Goal: Task Accomplishment & Management: Manage account settings

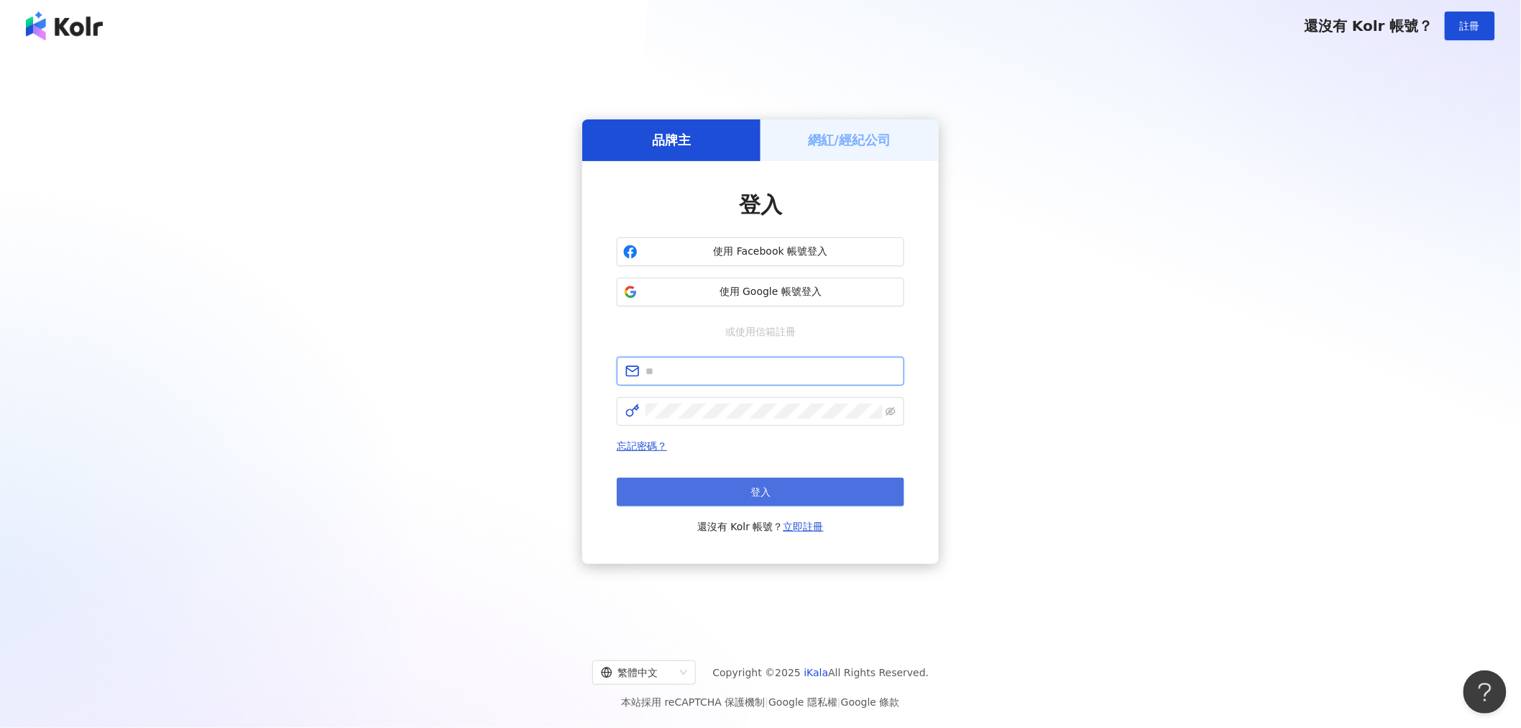
type input "**********"
click at [729, 492] on button "登入" at bounding box center [761, 491] width 288 height 29
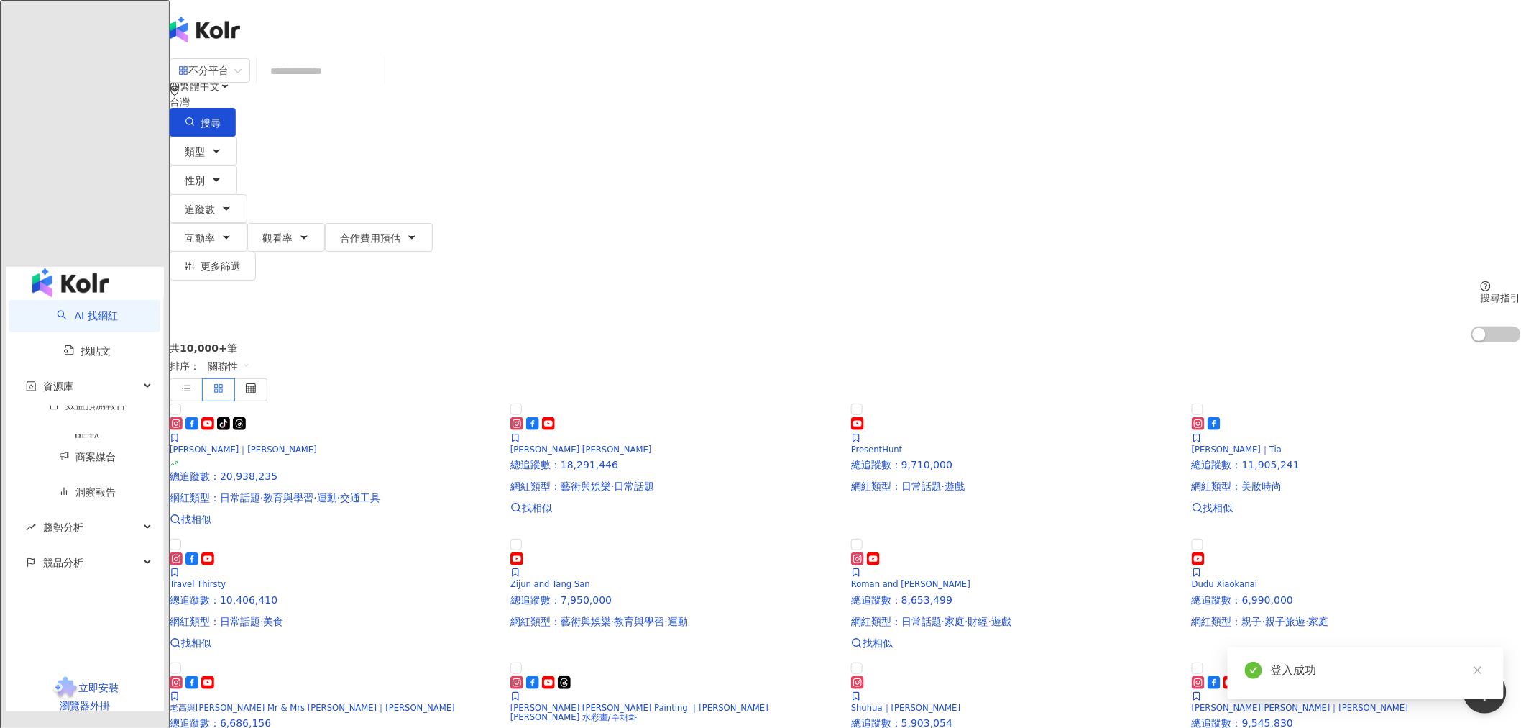
click at [198, 188] on img at bounding box center [183, 201] width 27 height 27
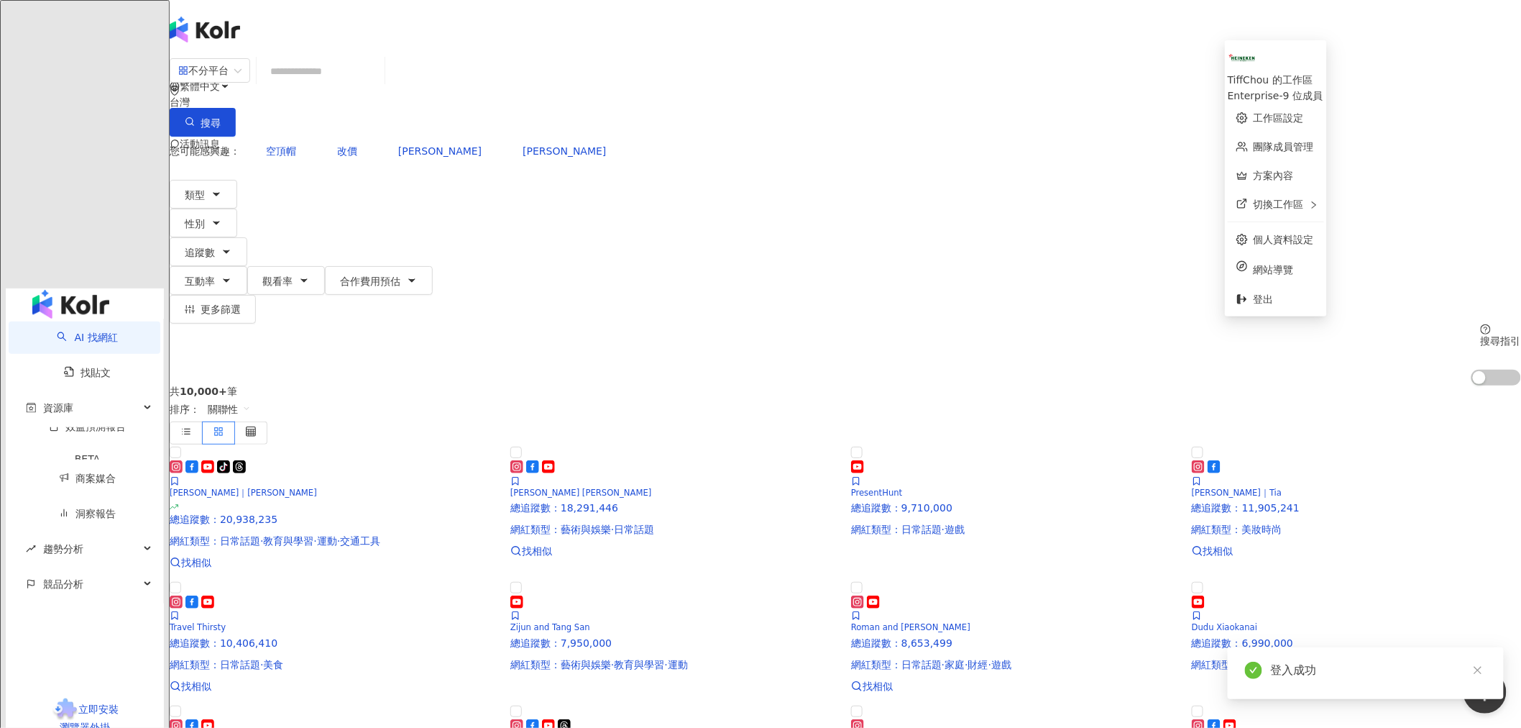
click at [198, 188] on img at bounding box center [183, 201] width 27 height 27
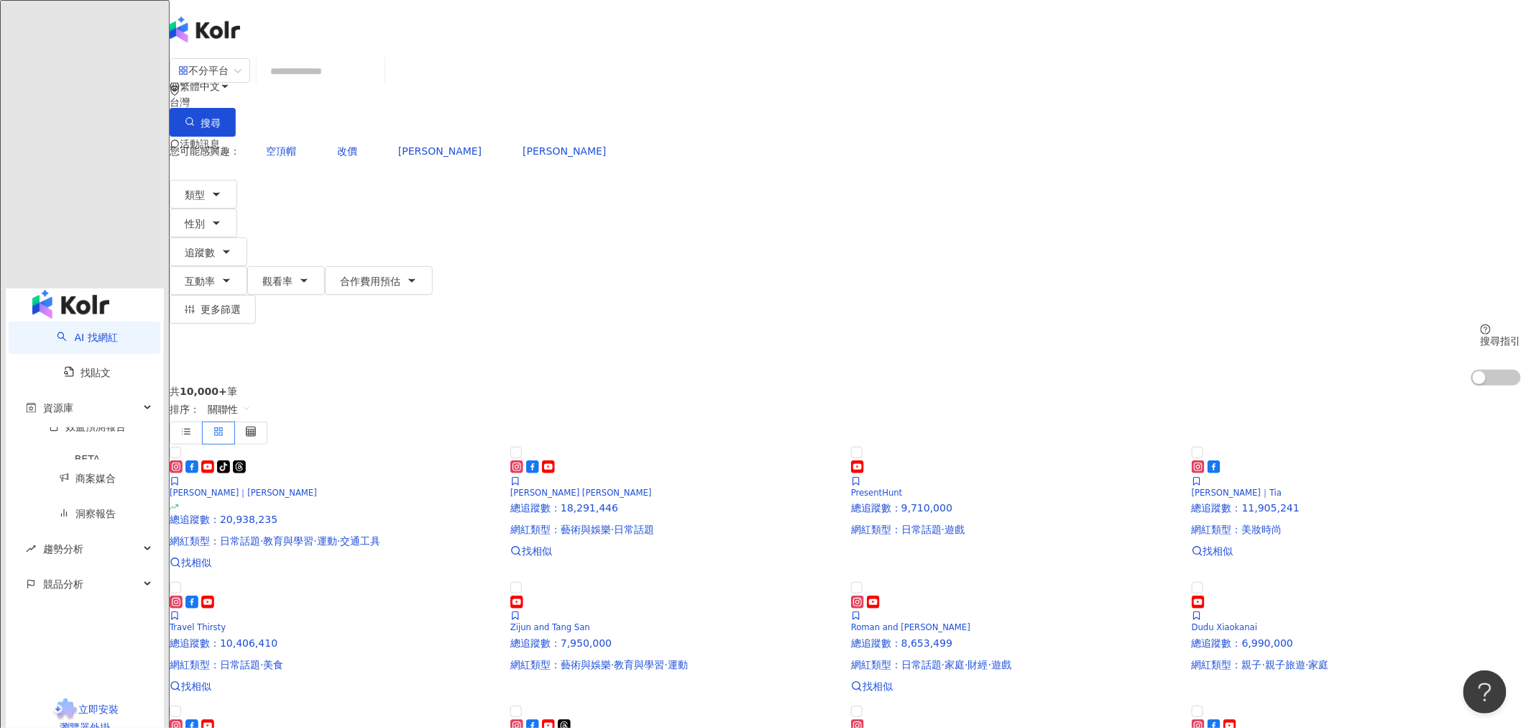
click at [198, 188] on img at bounding box center [183, 201] width 27 height 27
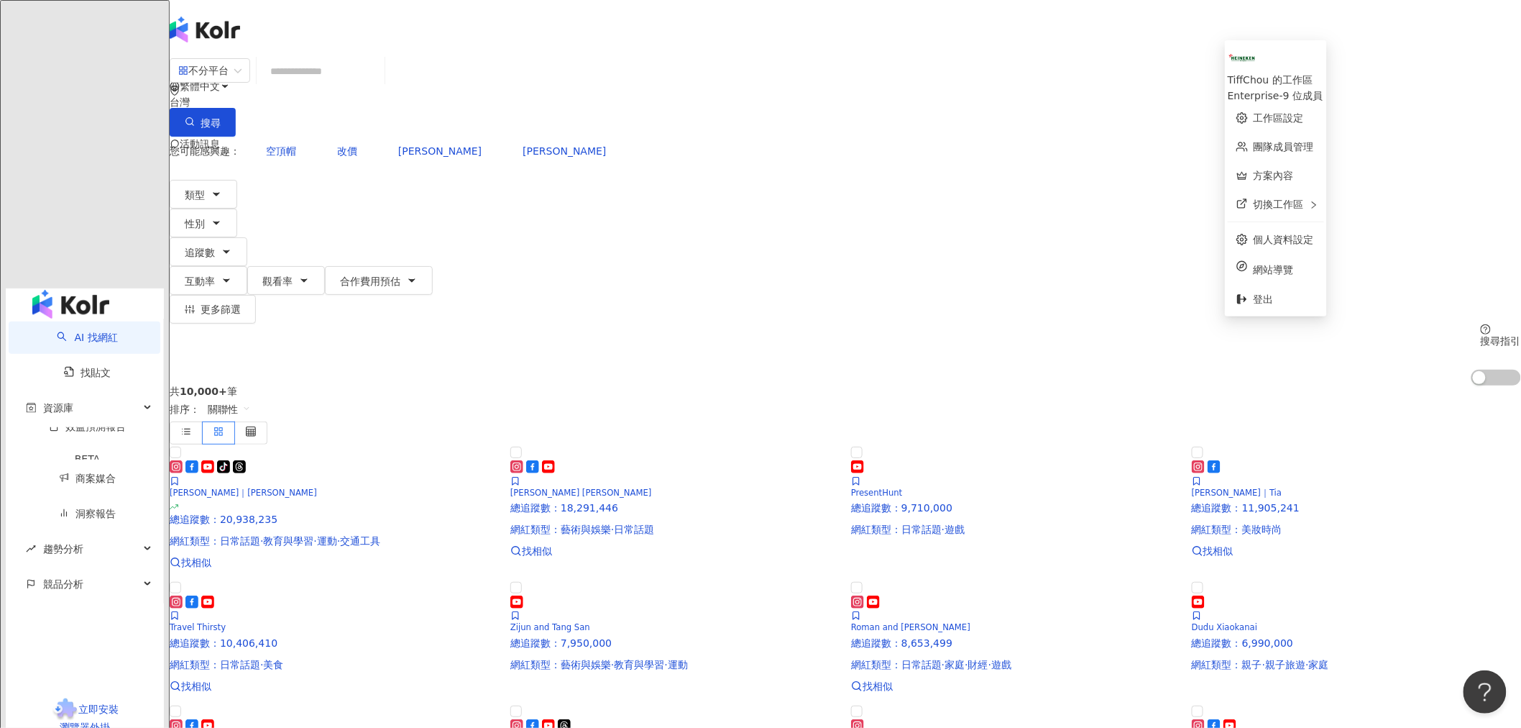
click at [1286, 72] on div "TiffChou 的工作區" at bounding box center [1276, 80] width 96 height 16
click at [1262, 173] on div at bounding box center [846, 202] width 1352 height 58
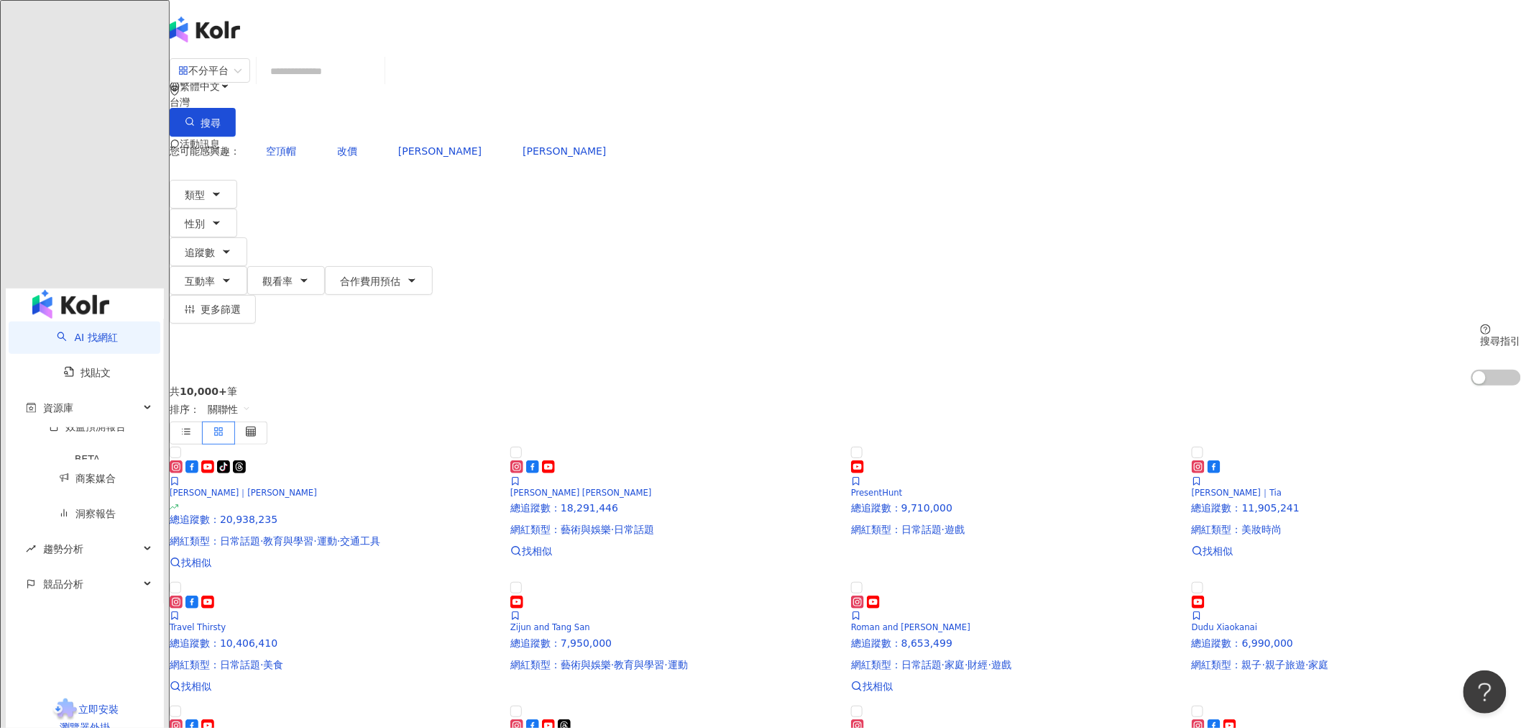
click at [1255, 173] on div at bounding box center [846, 202] width 1352 height 58
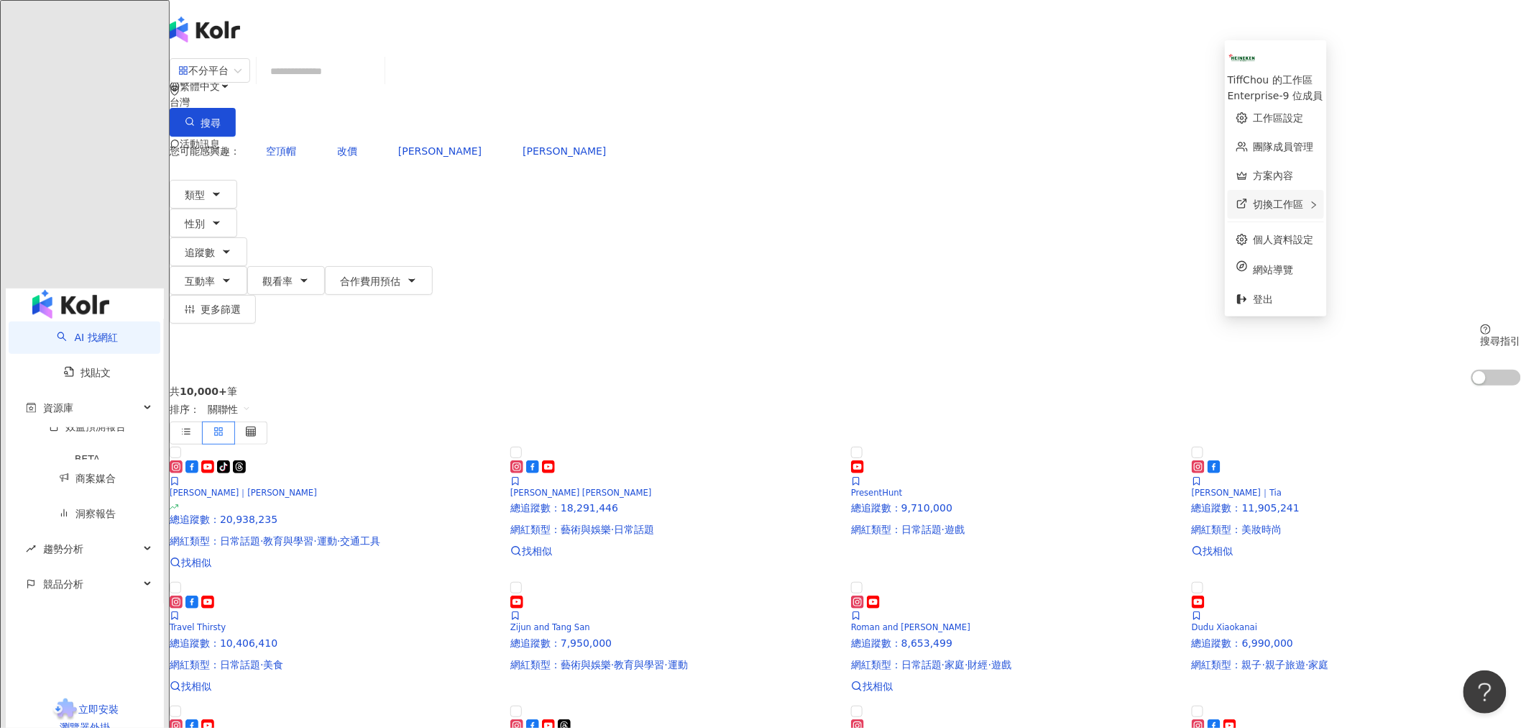
click at [1282, 199] on span "切換工作區" at bounding box center [1279, 204] width 50 height 12
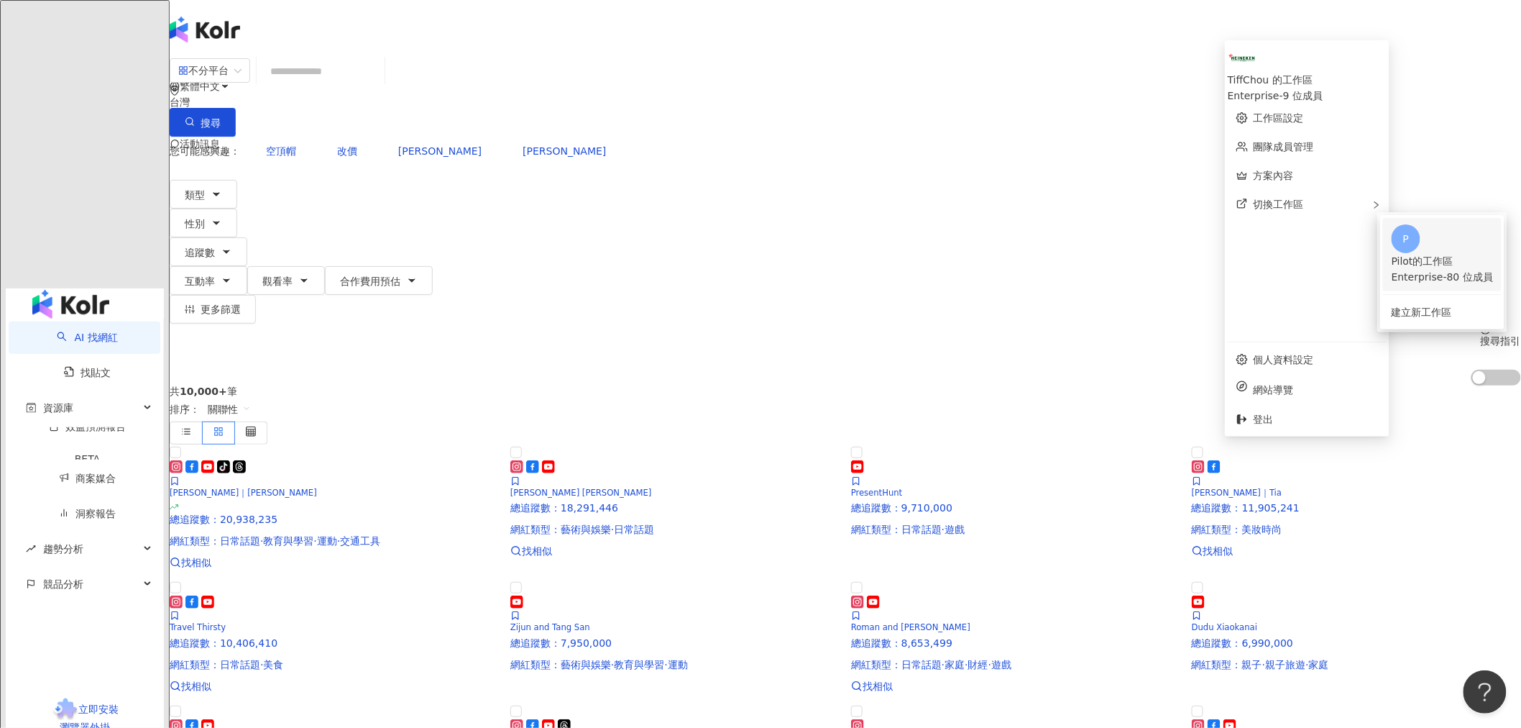
drag, startPoint x: 1422, startPoint y: 209, endPoint x: 1255, endPoint y: 180, distance: 169.3
click at [1424, 253] on div "Pilot的工作區" at bounding box center [1442, 261] width 101 height 16
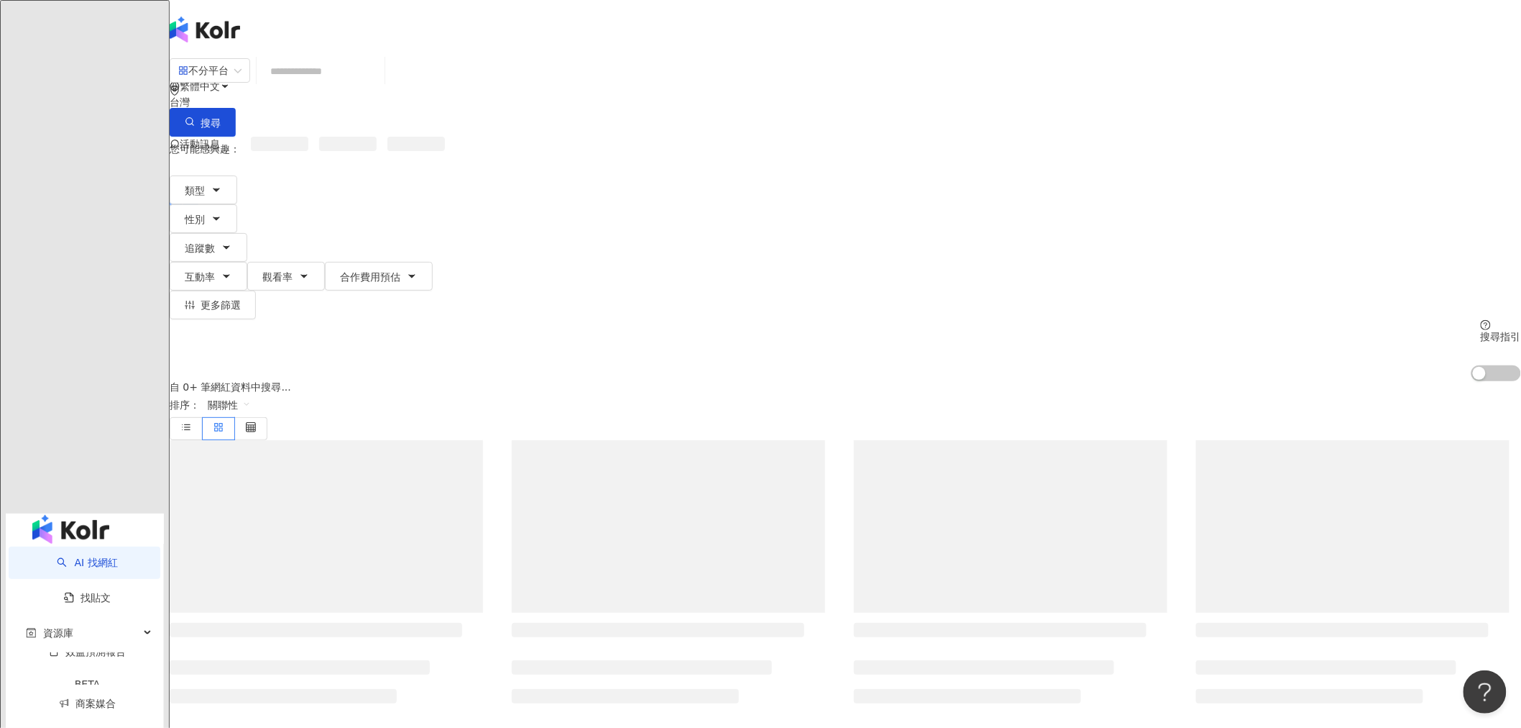
click at [379, 85] on input "search" at bounding box center [320, 71] width 116 height 27
type input "*******"
click at [221, 117] on span "搜尋" at bounding box center [211, 123] width 20 height 12
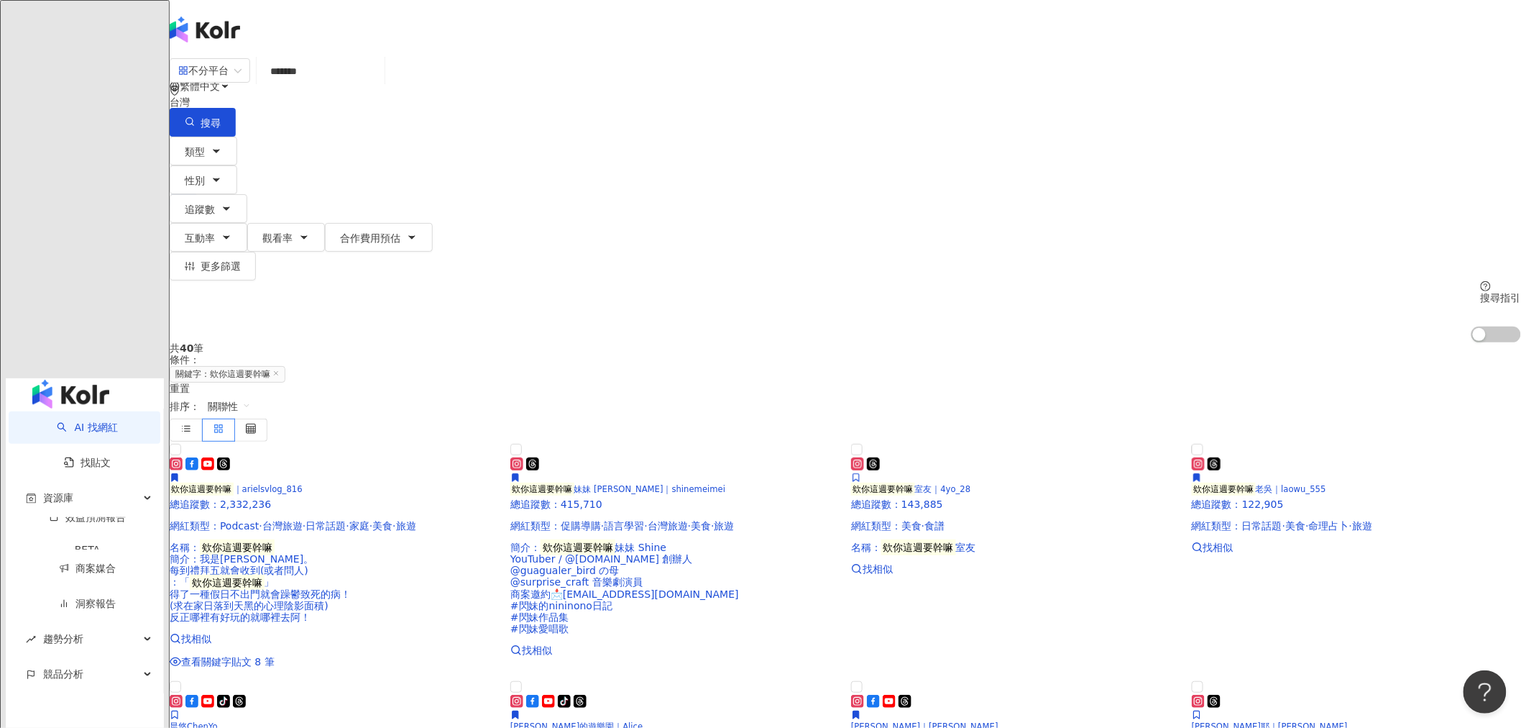
drag, startPoint x: 945, startPoint y: 2, endPoint x: 334, endPoint y: 411, distance: 734.4
click at [306, 411] on main "不分平台 ******* 台灣 搜尋 類型 性別 追蹤數 互動率 觀看率 合作費用預估 更多篩選 搜尋指引 AI 開啟 AI 關閉 共 40 筆 條件 ： 關…" at bounding box center [846, 563] width 1352 height 1011
click at [482, 441] on img at bounding box center [334, 441] width 329 height 0
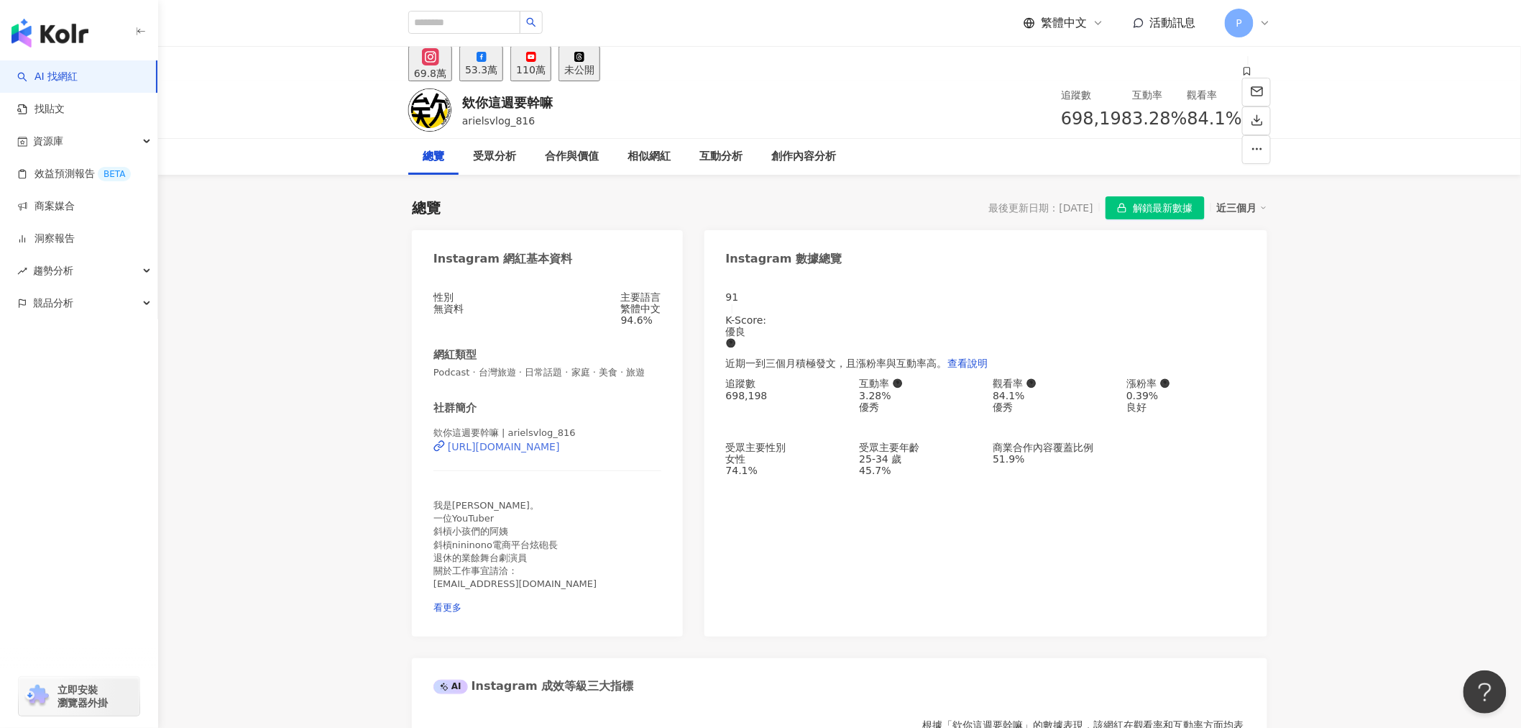
click at [495, 452] on div "[URL][DOMAIN_NAME]" at bounding box center [504, 447] width 112 height 12
drag, startPoint x: 728, startPoint y: 389, endPoint x: 782, endPoint y: 393, distance: 53.4
click at [782, 393] on div "698,198" at bounding box center [785, 396] width 119 height 12
copy div "698,198"
drag, startPoint x: 861, startPoint y: 397, endPoint x: 904, endPoint y: 393, distance: 42.6
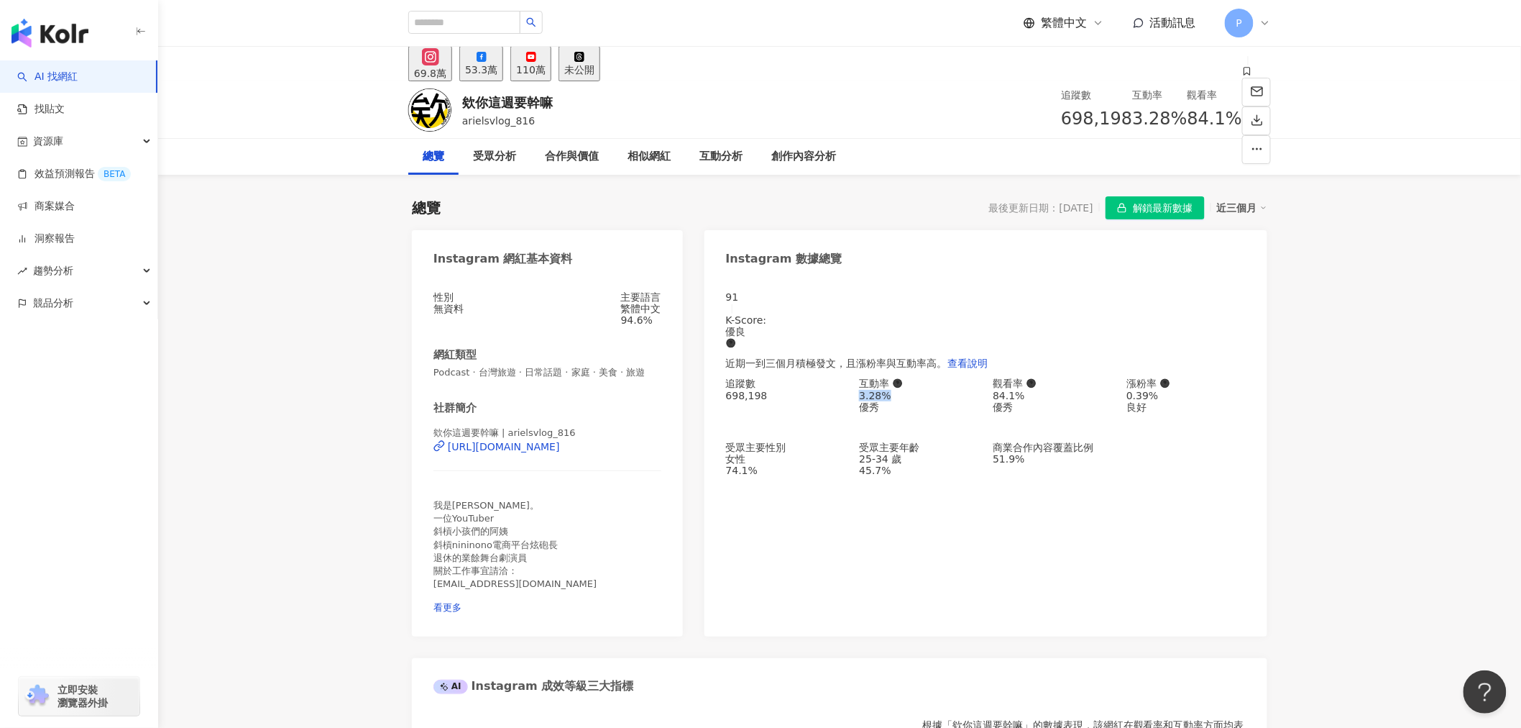
click at [904, 393] on div "3.28%" at bounding box center [918, 396] width 119 height 12
copy div "3.28%"
drag, startPoint x: 996, startPoint y: 401, endPoint x: 1037, endPoint y: 399, distance: 41.0
click at [1037, 399] on div "84.1%" at bounding box center [1052, 396] width 119 height 12
copy div "84.1%"
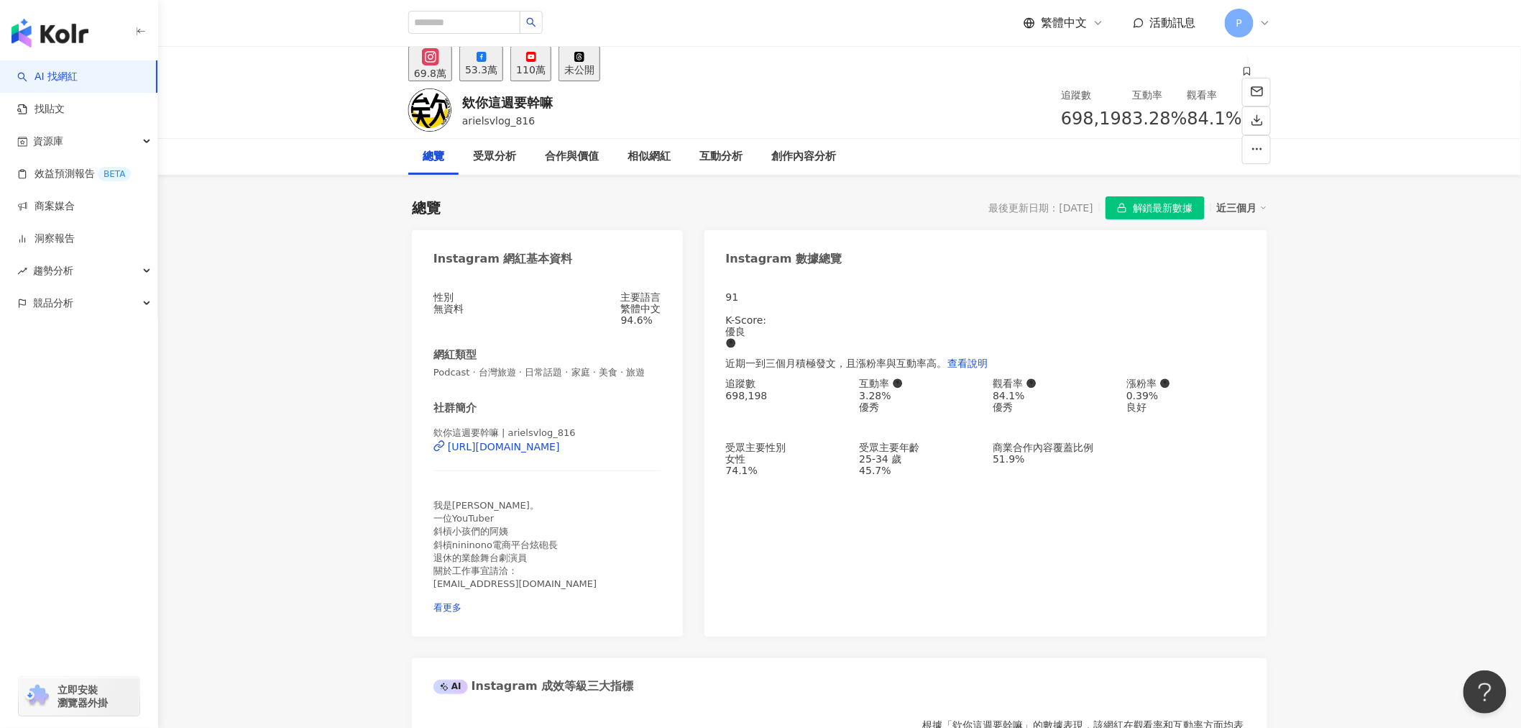
click at [944, 497] on div "91 K-Score : 優良 近期一到三個月積極發文，且漲粉率與互動率高。 查看說明 追蹤數 698,198 互動率 3.28% 優秀 觀看率 84.1% …" at bounding box center [986, 456] width 563 height 359
drag, startPoint x: 860, startPoint y: 462, endPoint x: 975, endPoint y: 464, distance: 115.1
click at [975, 464] on div "25-34 歲 45.7%" at bounding box center [918, 464] width 119 height 23
copy div "25-34 歲 45.7%"
click at [904, 551] on div "91 K-Score : 優良 近期一到三個月積極發文，且漲粉率與互動率高。 查看說明 追蹤數 698,198 互動率 3.28% 優秀 觀看率 84.1% …" at bounding box center [986, 456] width 563 height 359
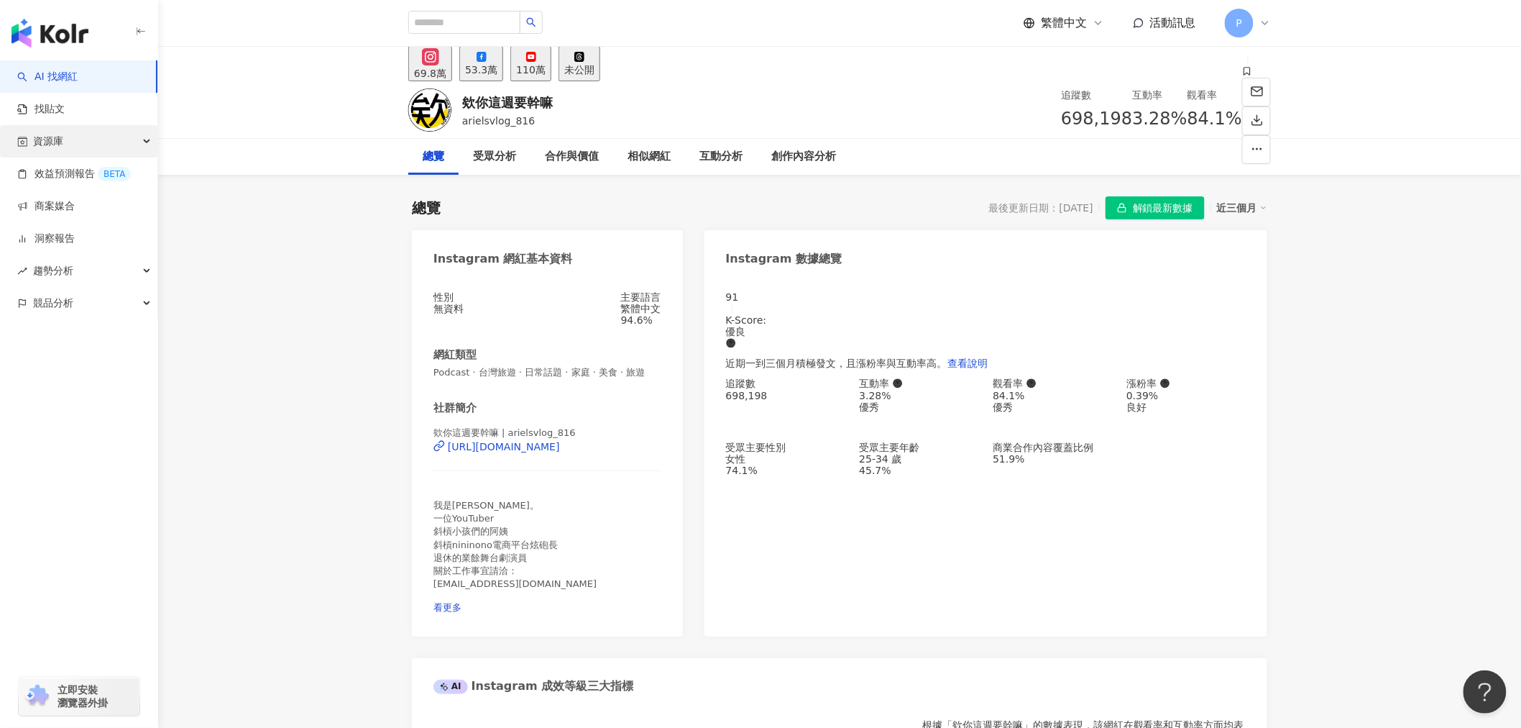
click at [73, 146] on div "資源庫" at bounding box center [78, 141] width 157 height 32
click at [75, 170] on link "網紅管理" at bounding box center [55, 174] width 40 height 14
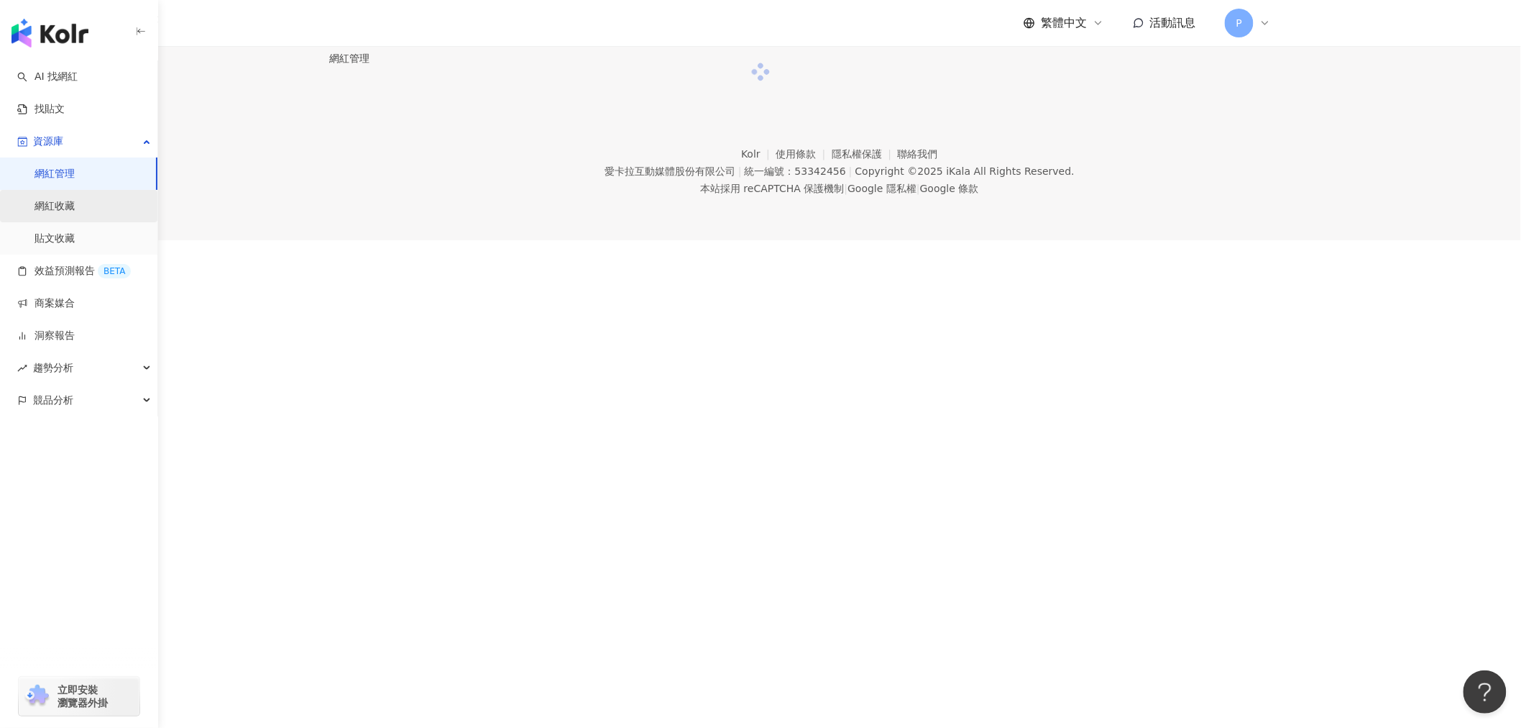
click at [67, 206] on link "網紅收藏" at bounding box center [55, 206] width 40 height 14
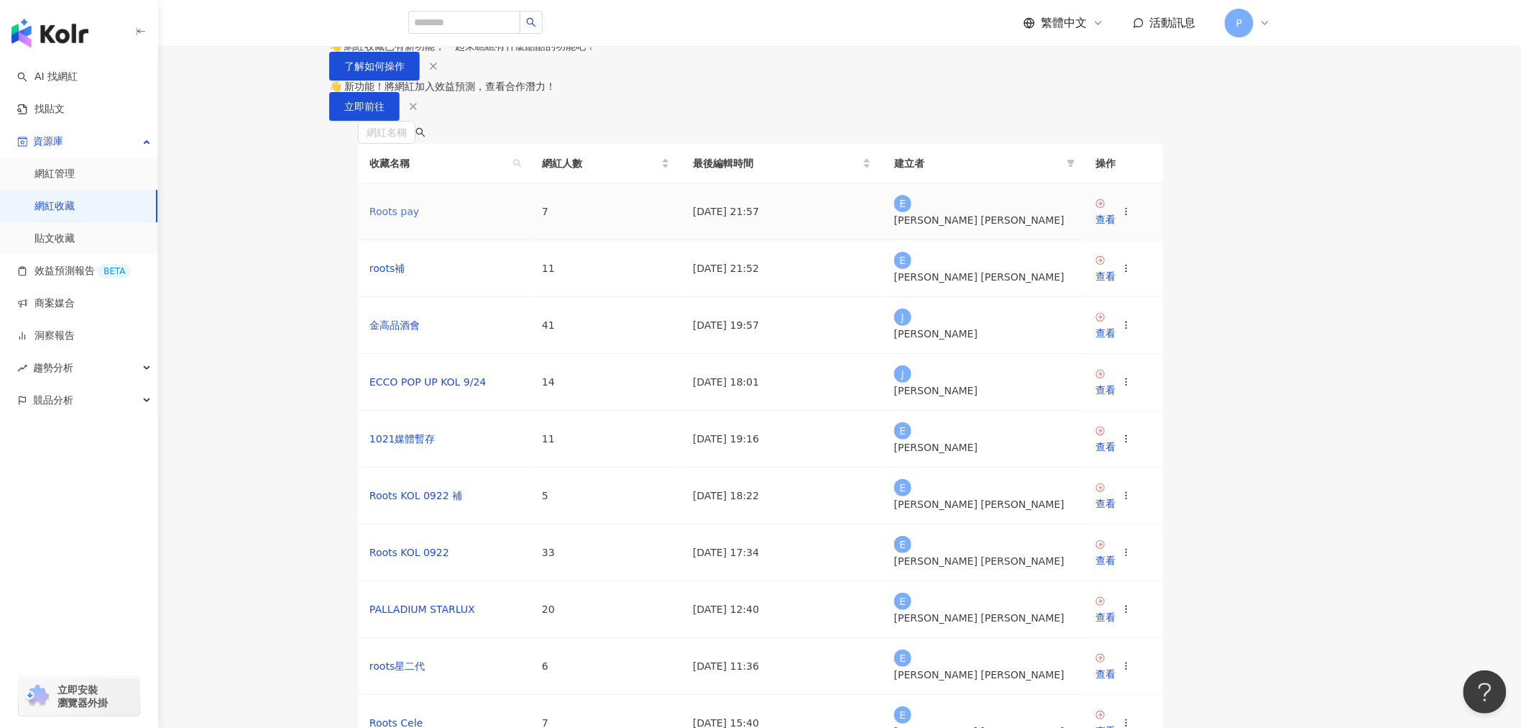
click at [419, 217] on link "Roots pay" at bounding box center [395, 212] width 50 height 12
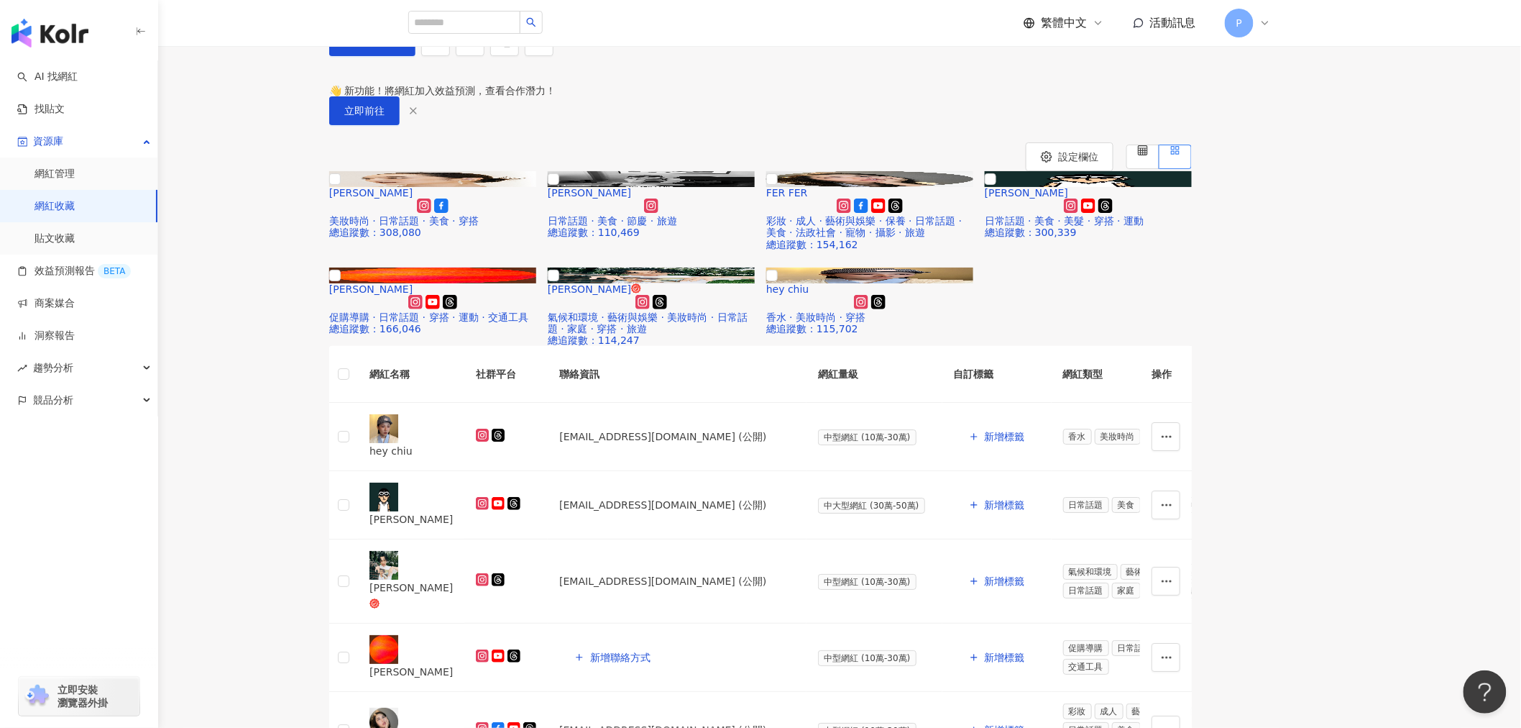
click at [419, 116] on icon "button" at bounding box center [414, 111] width 12 height 12
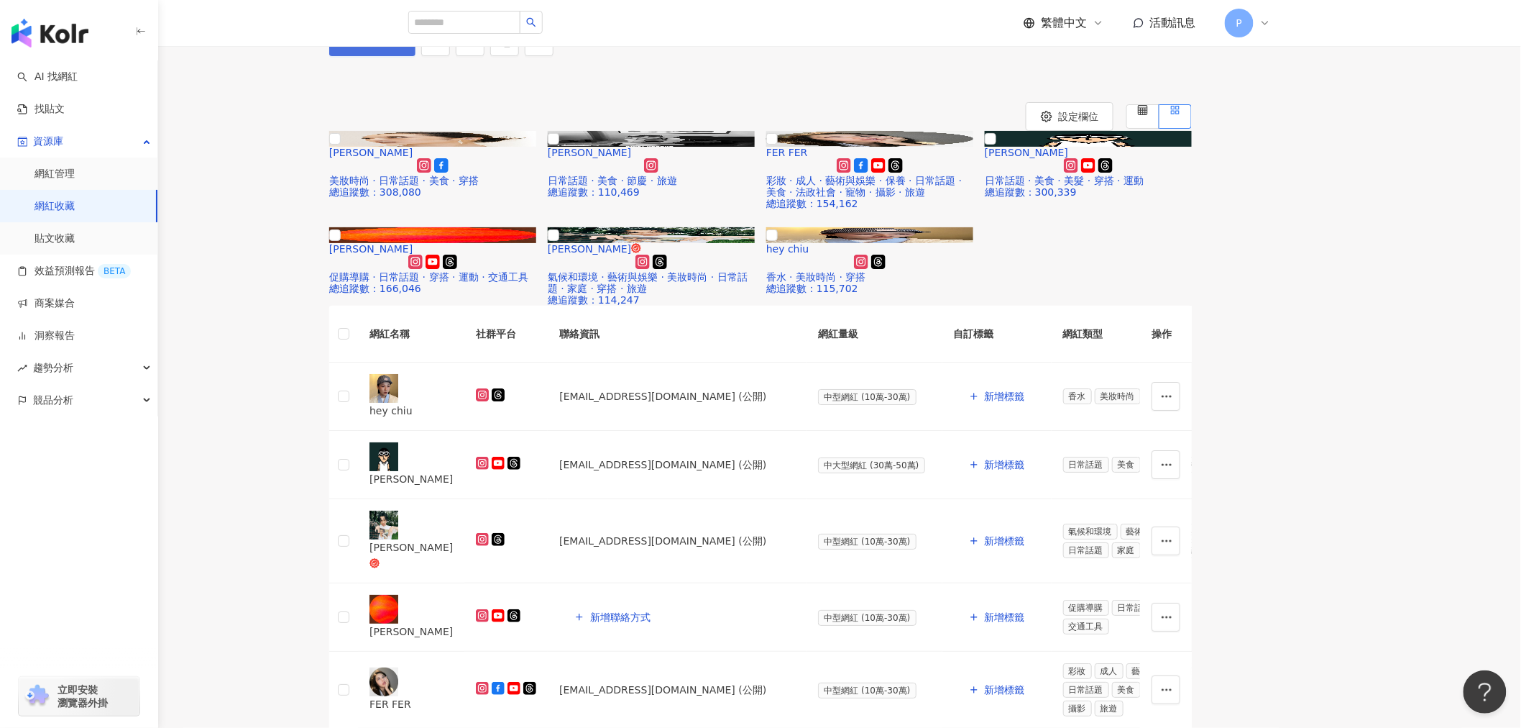
click at [400, 47] on span "加入網紅" at bounding box center [380, 42] width 40 height 12
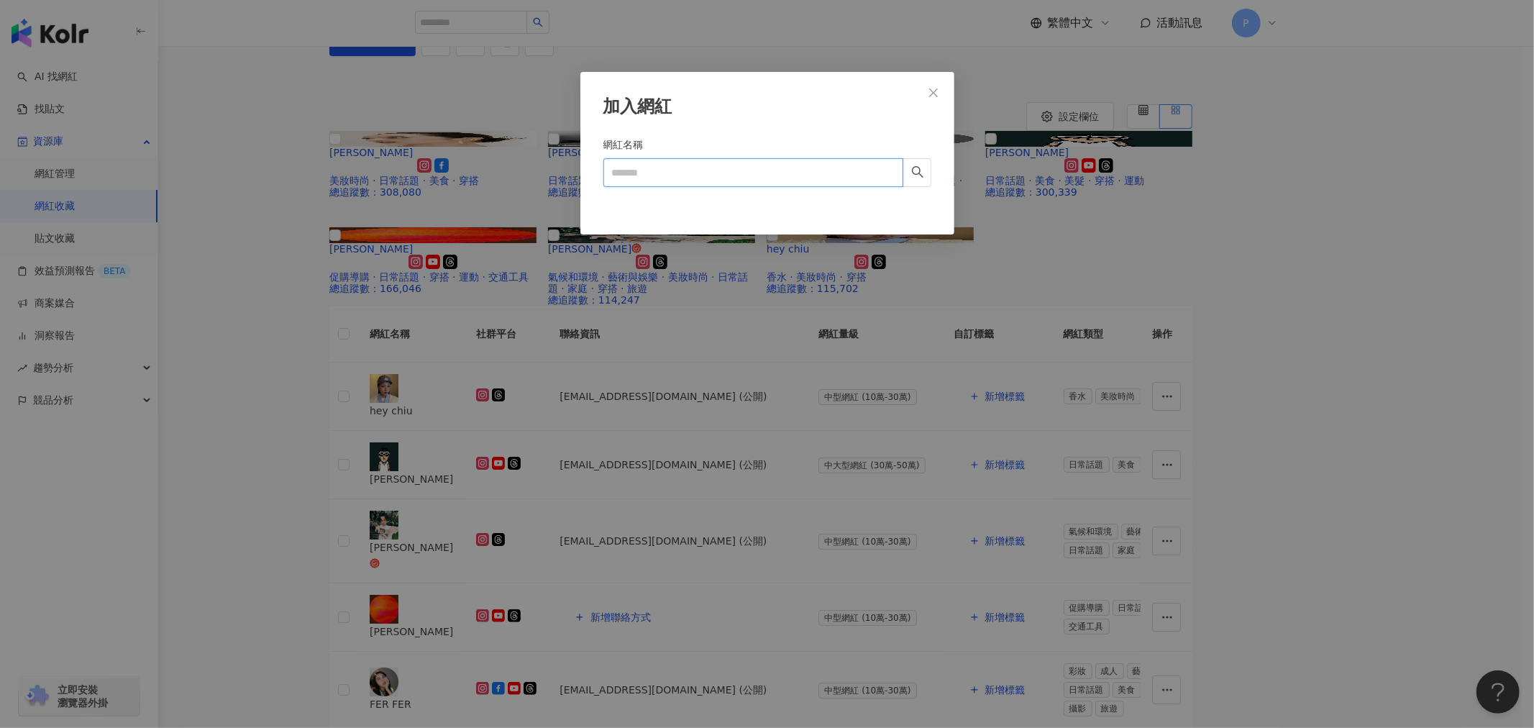
click at [649, 164] on input "網紅名稱" at bounding box center [753, 172] width 300 height 29
paste input "*******"
type input "*******"
click at [924, 170] on button "button" at bounding box center [916, 172] width 29 height 29
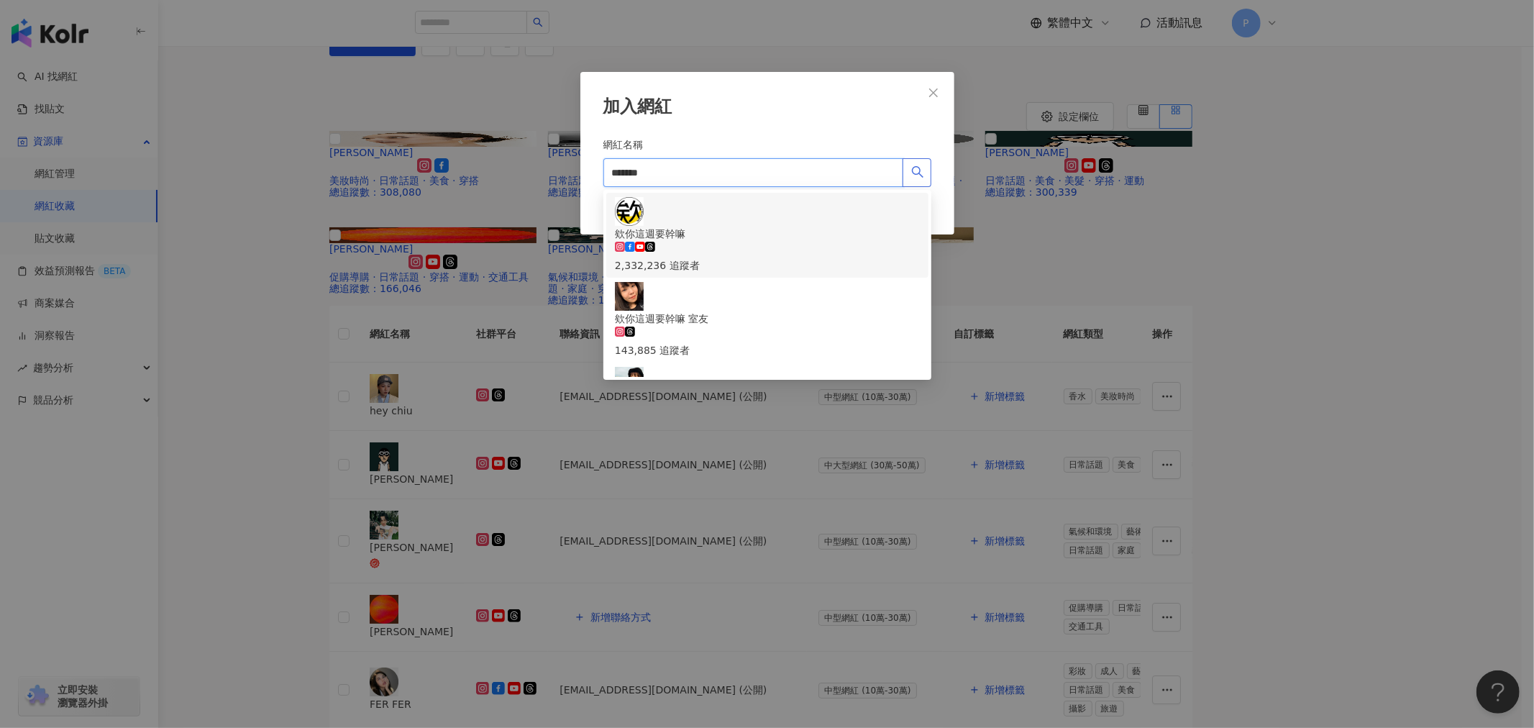
click at [712, 226] on div "欸你這週要幹嘛" at bounding box center [767, 234] width 305 height 16
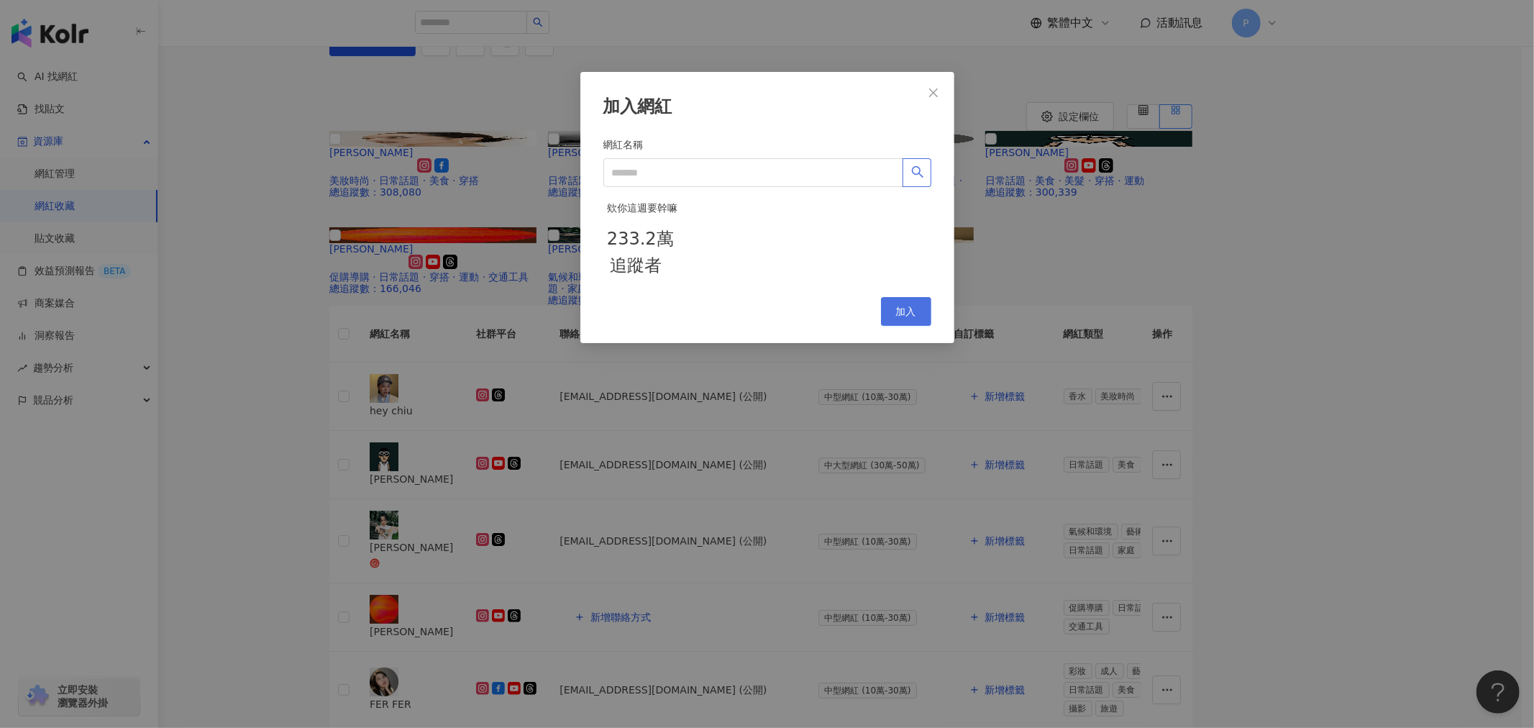
click at [909, 317] on span "加入" at bounding box center [906, 312] width 20 height 12
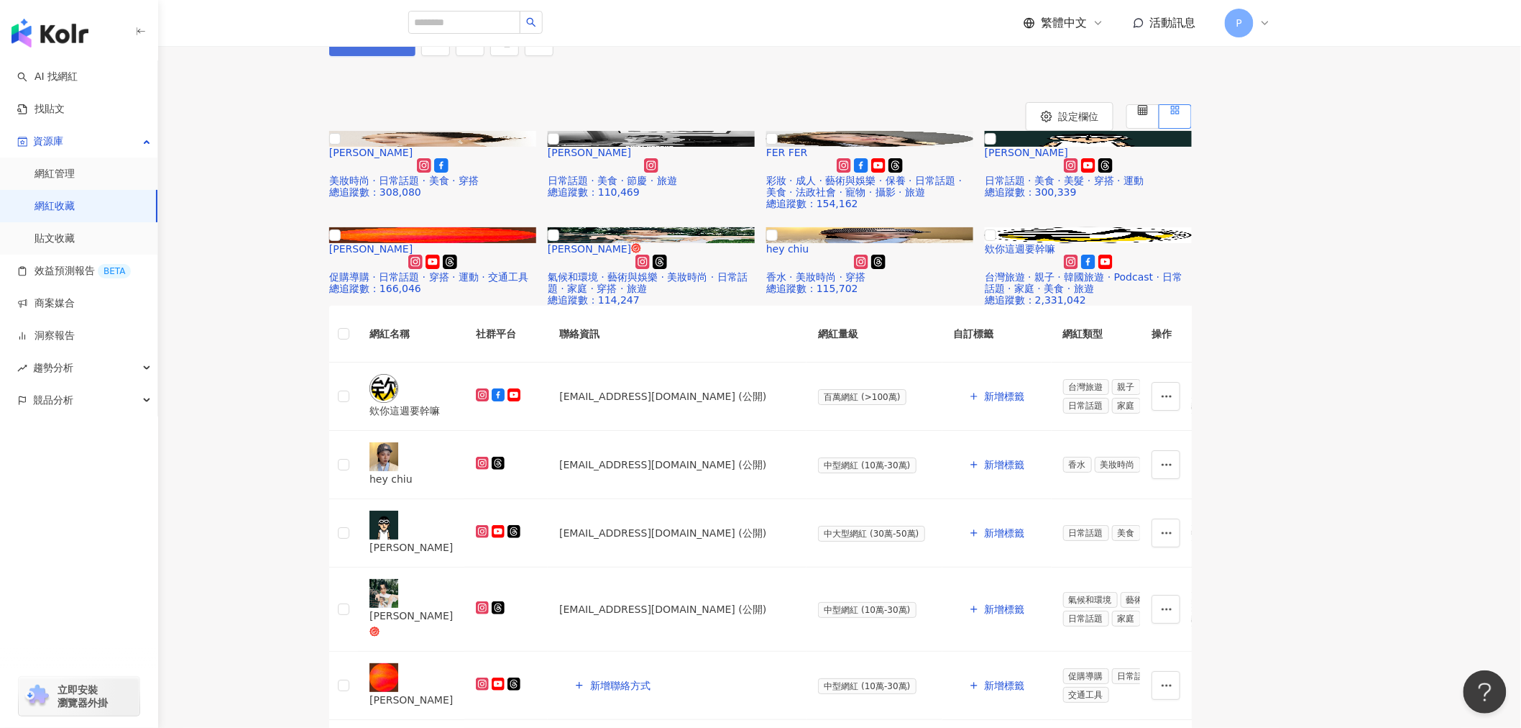
click at [416, 56] on button "加入網紅" at bounding box center [372, 41] width 86 height 29
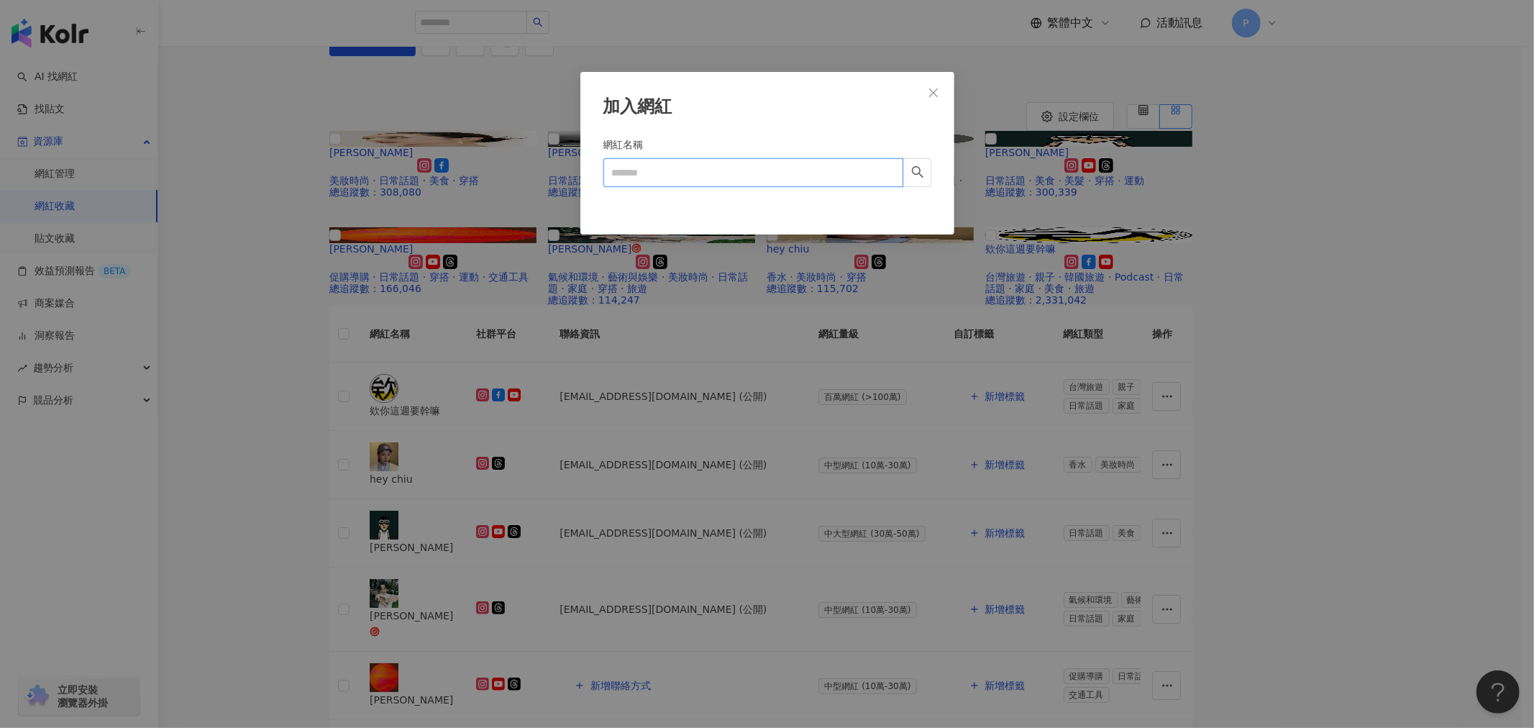
click at [707, 169] on input "網紅名稱" at bounding box center [753, 172] width 300 height 29
paste input "**********"
drag, startPoint x: 681, startPoint y: 174, endPoint x: 791, endPoint y: 178, distance: 110.1
click at [791, 178] on input "**********" at bounding box center [753, 172] width 300 height 29
type input "**********"
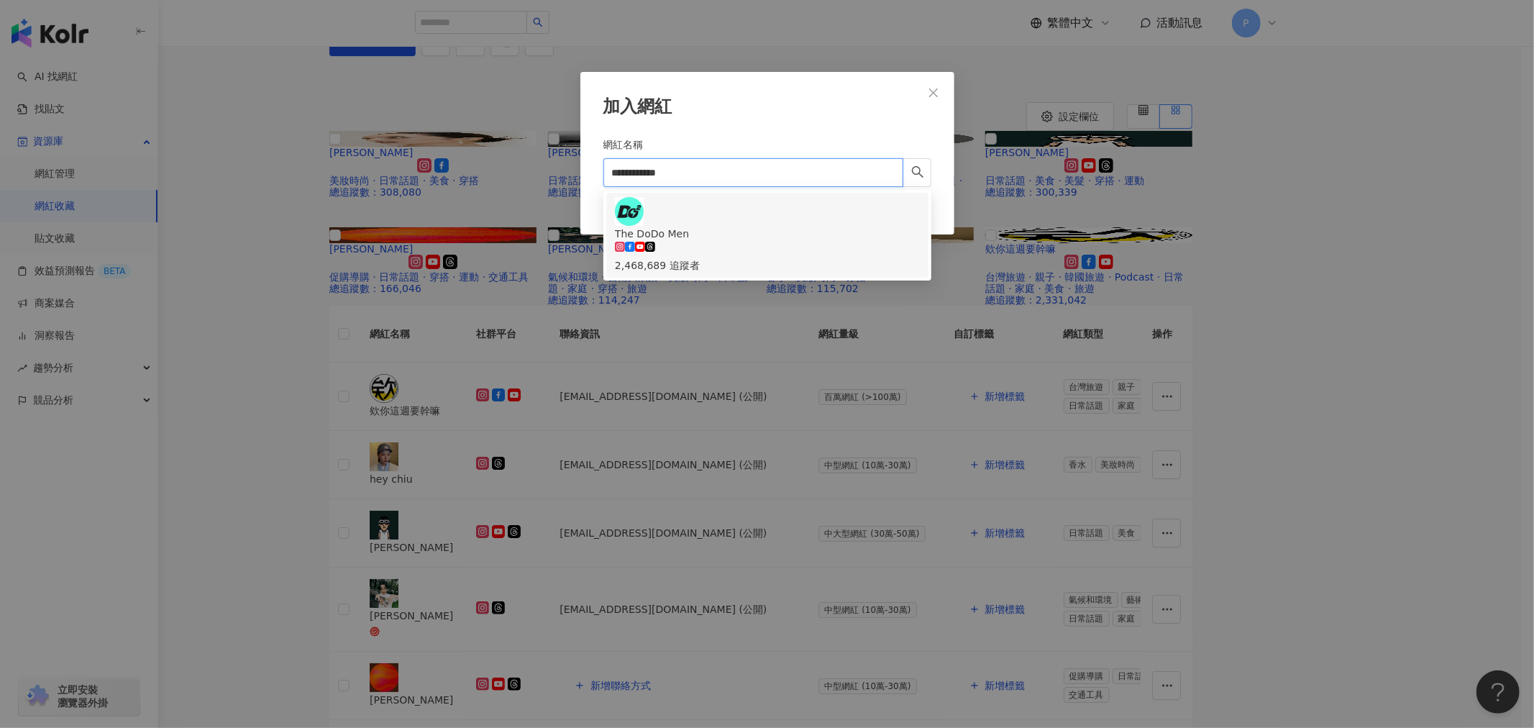
click at [789, 221] on div "The DoDo Men 2,468,689 追蹤者" at bounding box center [767, 235] width 305 height 76
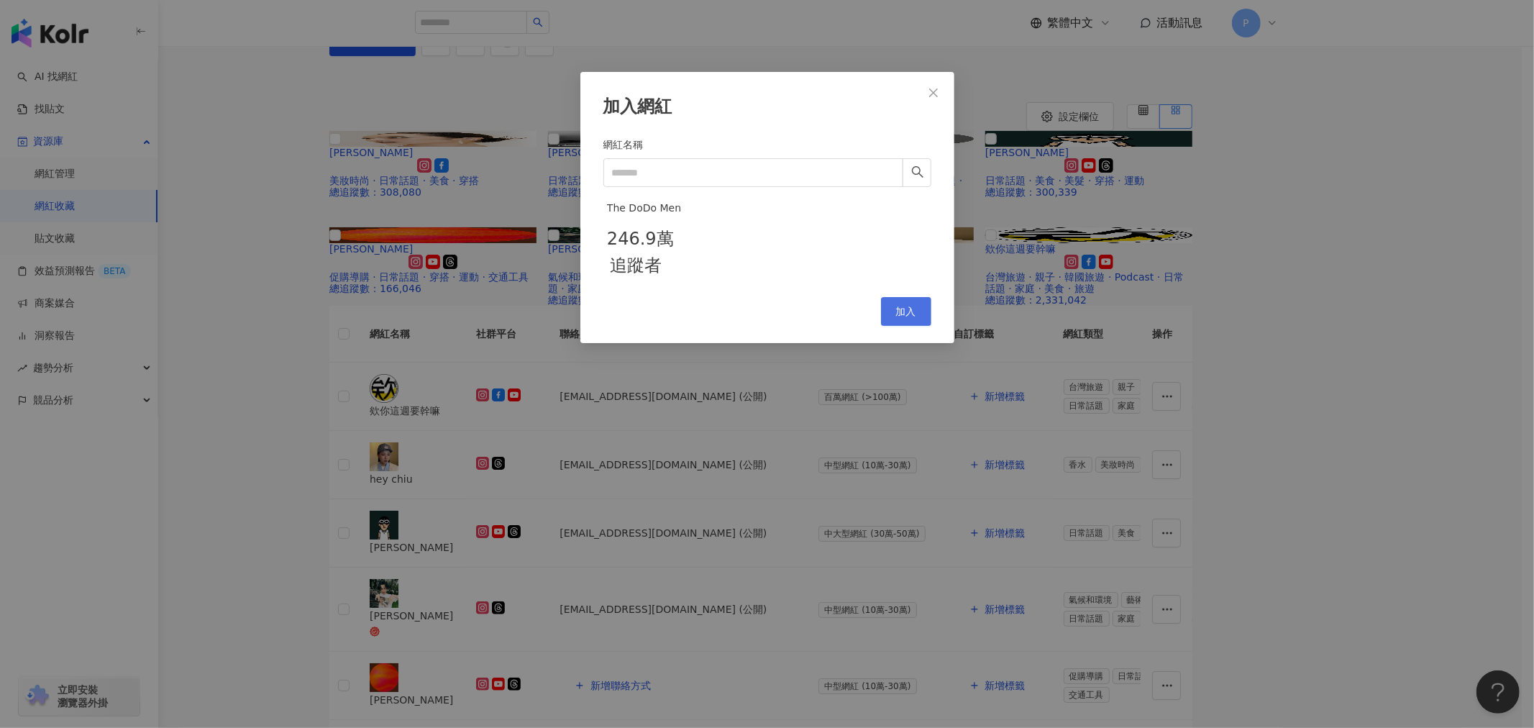
click at [900, 317] on span "加入" at bounding box center [906, 312] width 20 height 12
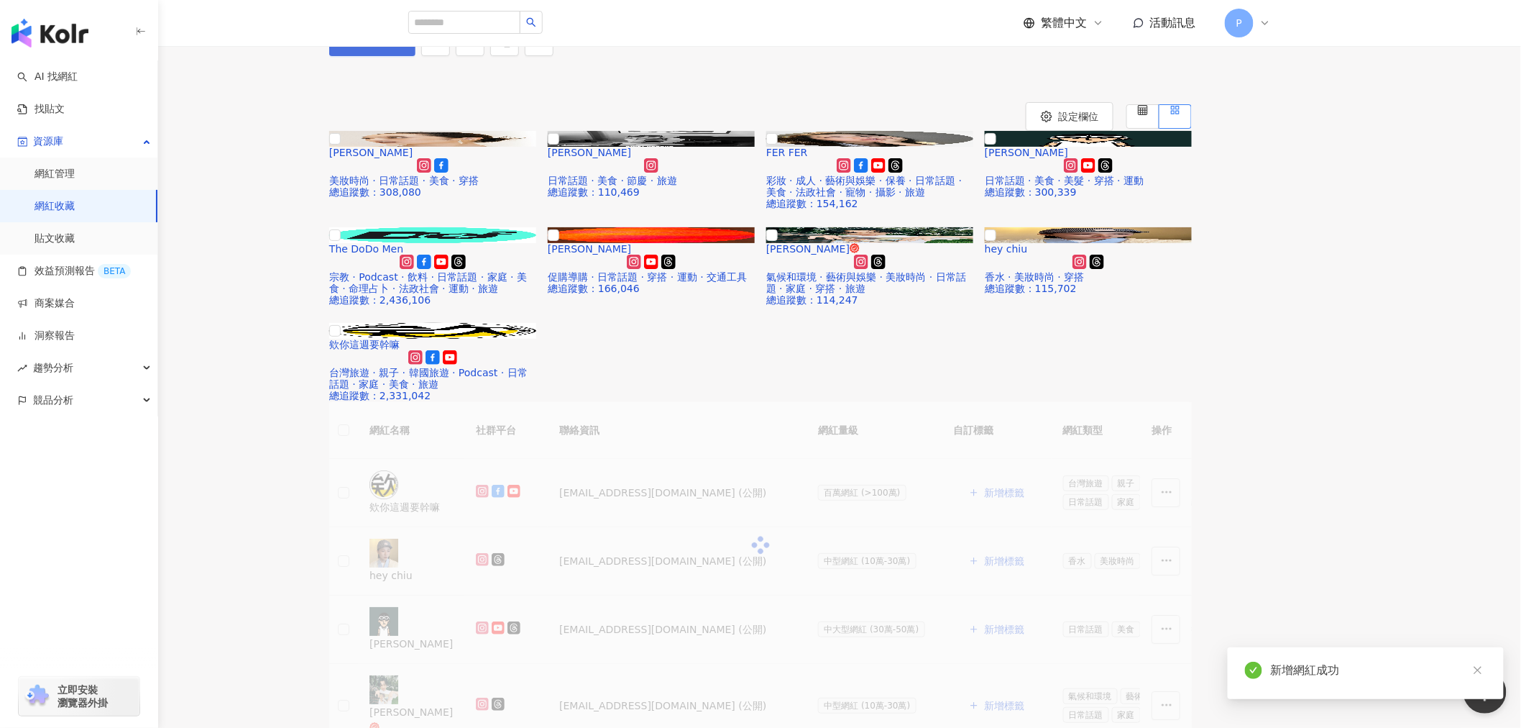
drag, startPoint x: 1091, startPoint y: 120, endPoint x: 1068, endPoint y: 124, distance: 22.6
click at [400, 47] on span "加入網紅" at bounding box center [380, 42] width 40 height 12
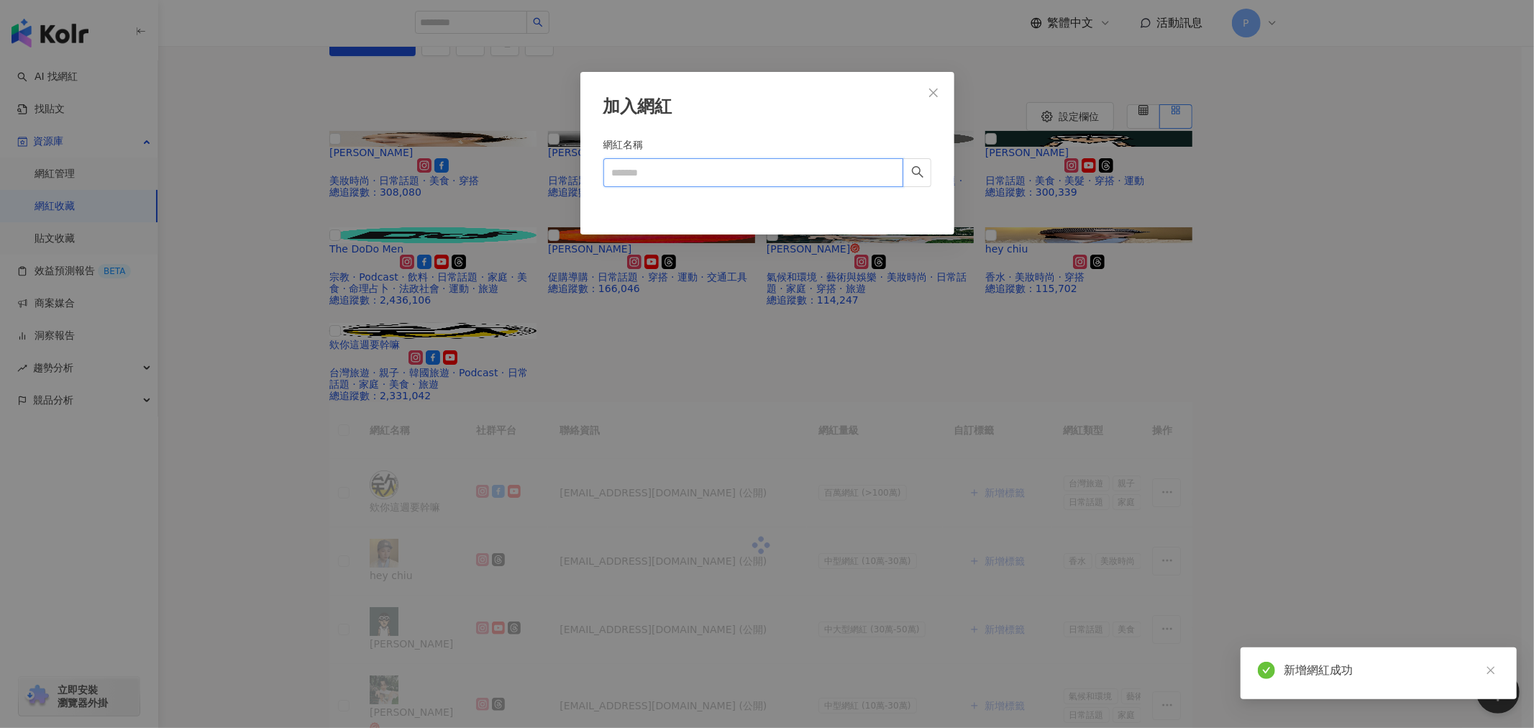
click at [683, 162] on input "網紅名稱" at bounding box center [753, 172] width 300 height 29
paste input "**"
type input "**"
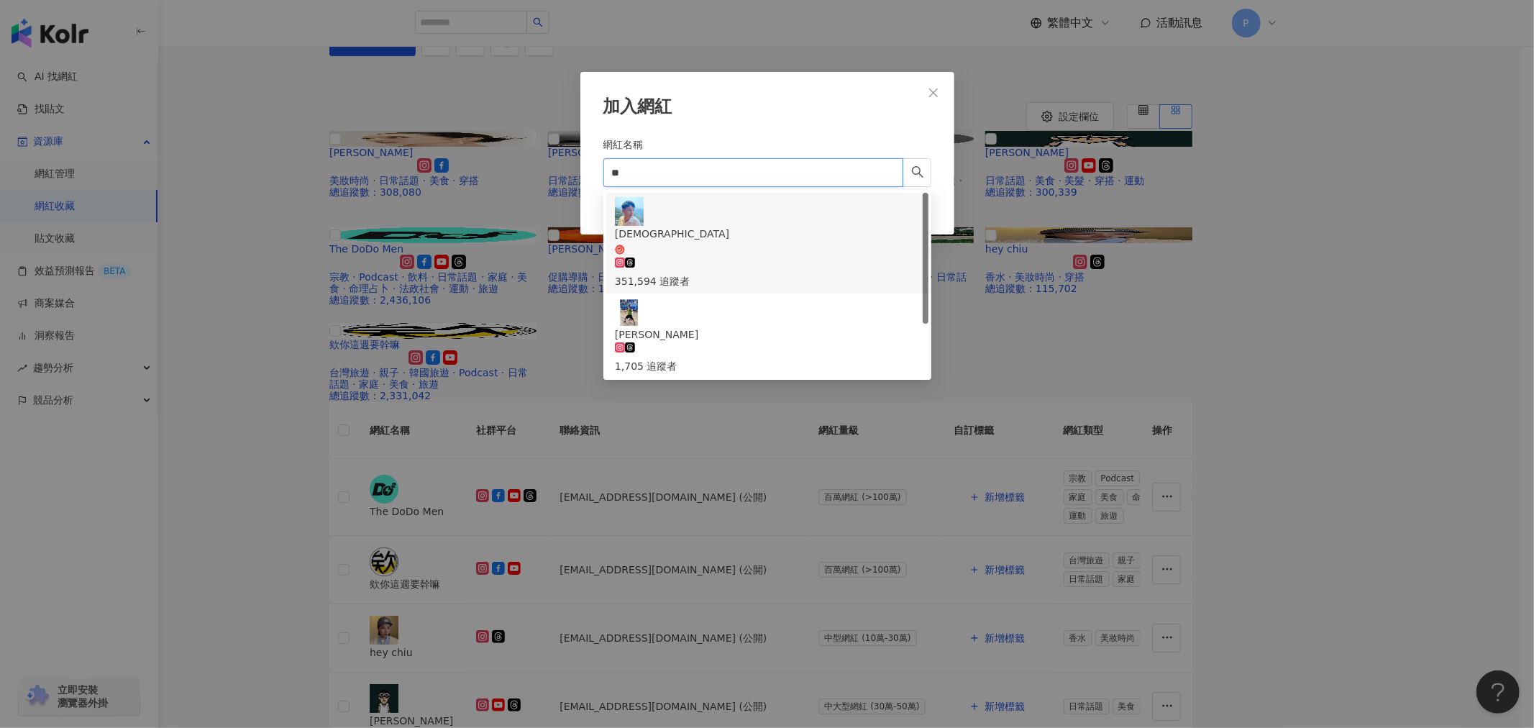
click at [775, 220] on div "聖元 351,594 追蹤者" at bounding box center [767, 243] width 305 height 92
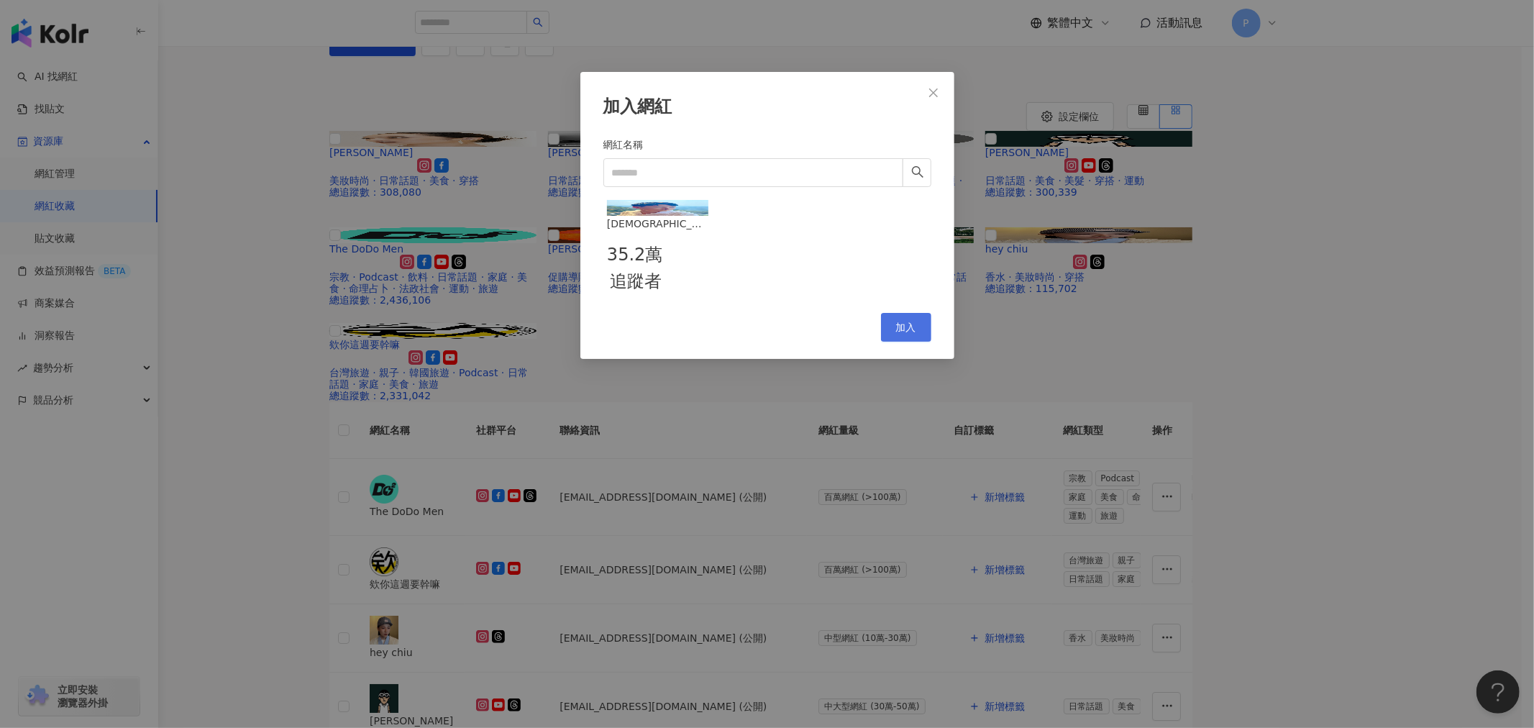
drag, startPoint x: 907, startPoint y: 370, endPoint x: 895, endPoint y: 370, distance: 11.5
click at [904, 333] on span "加入" at bounding box center [906, 327] width 20 height 12
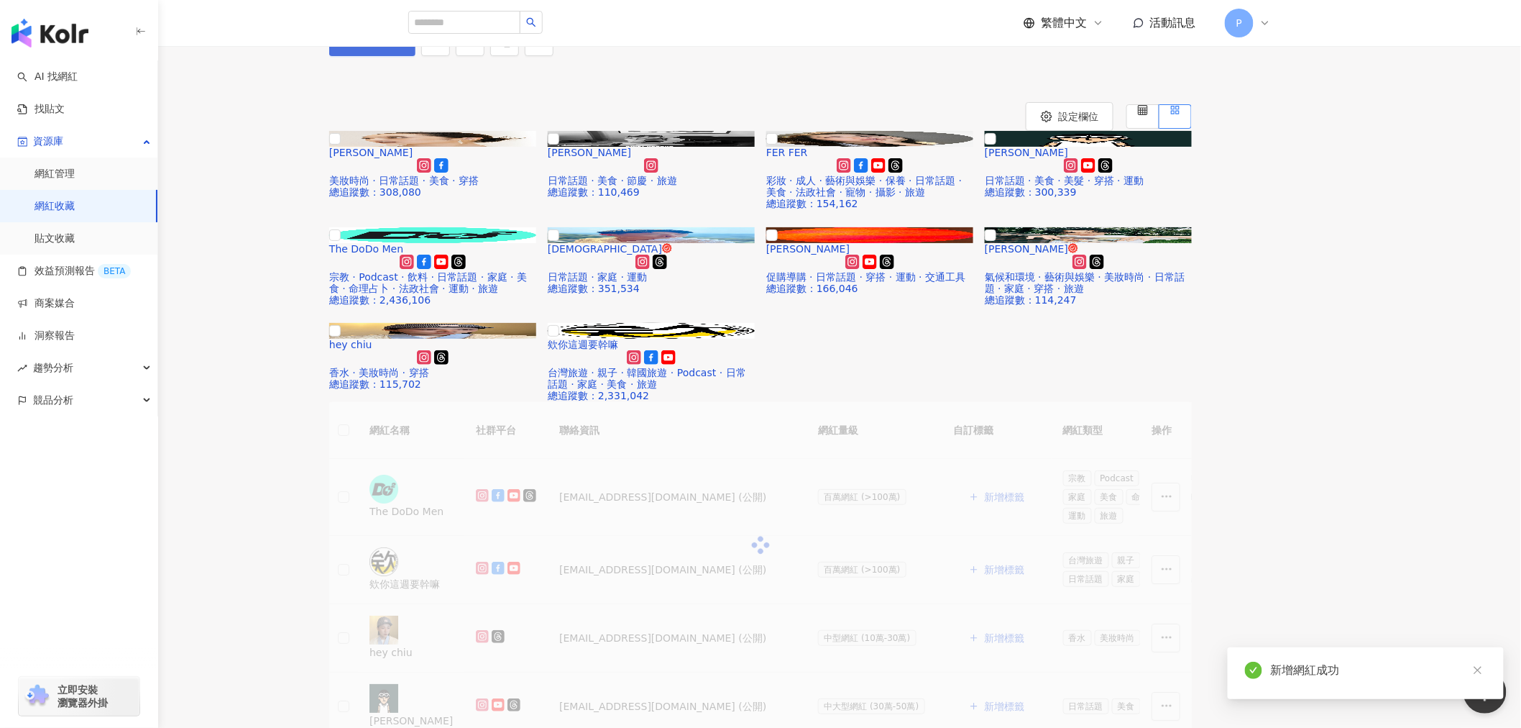
click at [416, 56] on button "加入網紅" at bounding box center [372, 41] width 86 height 29
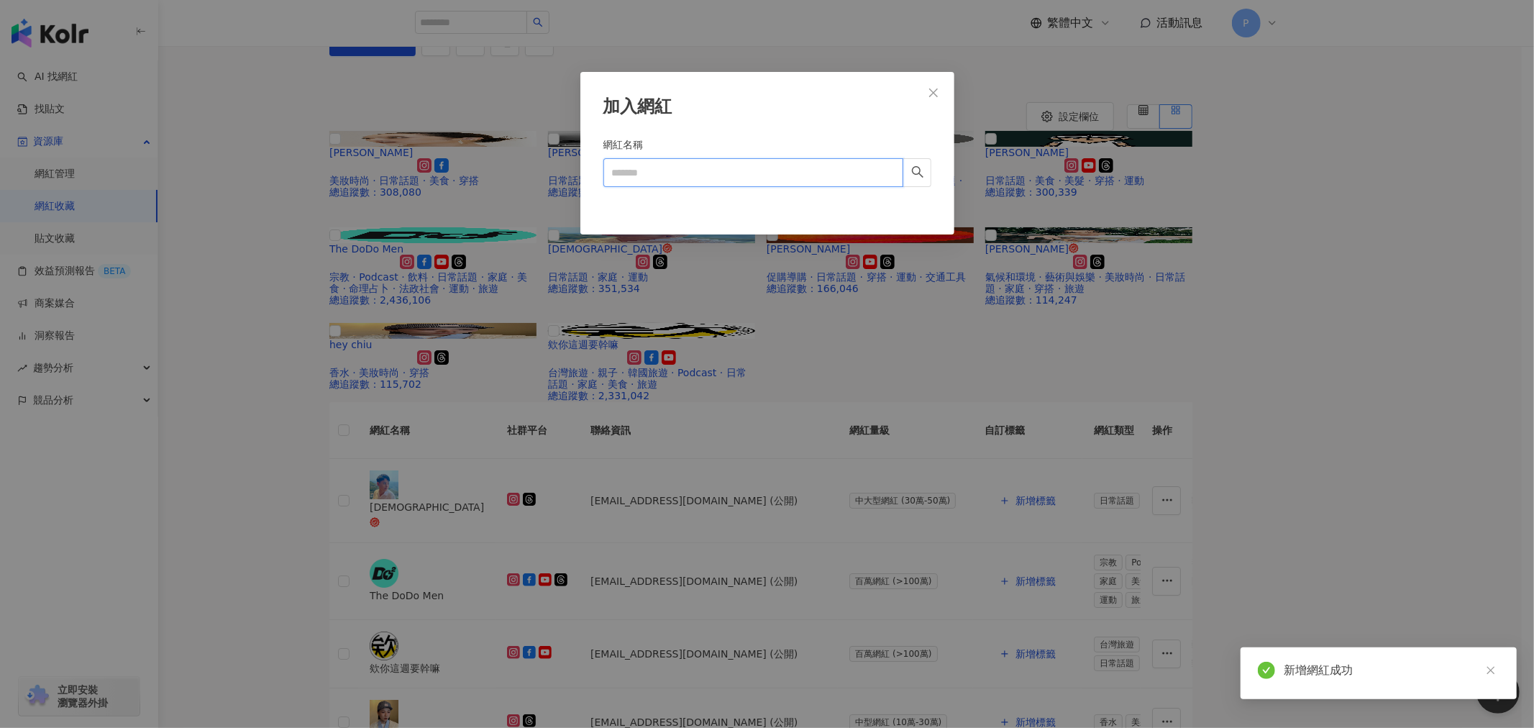
click at [686, 176] on input "網紅名稱" at bounding box center [753, 172] width 300 height 29
paste input "****"
click at [914, 173] on icon "loading" at bounding box center [917, 171] width 18 height 18
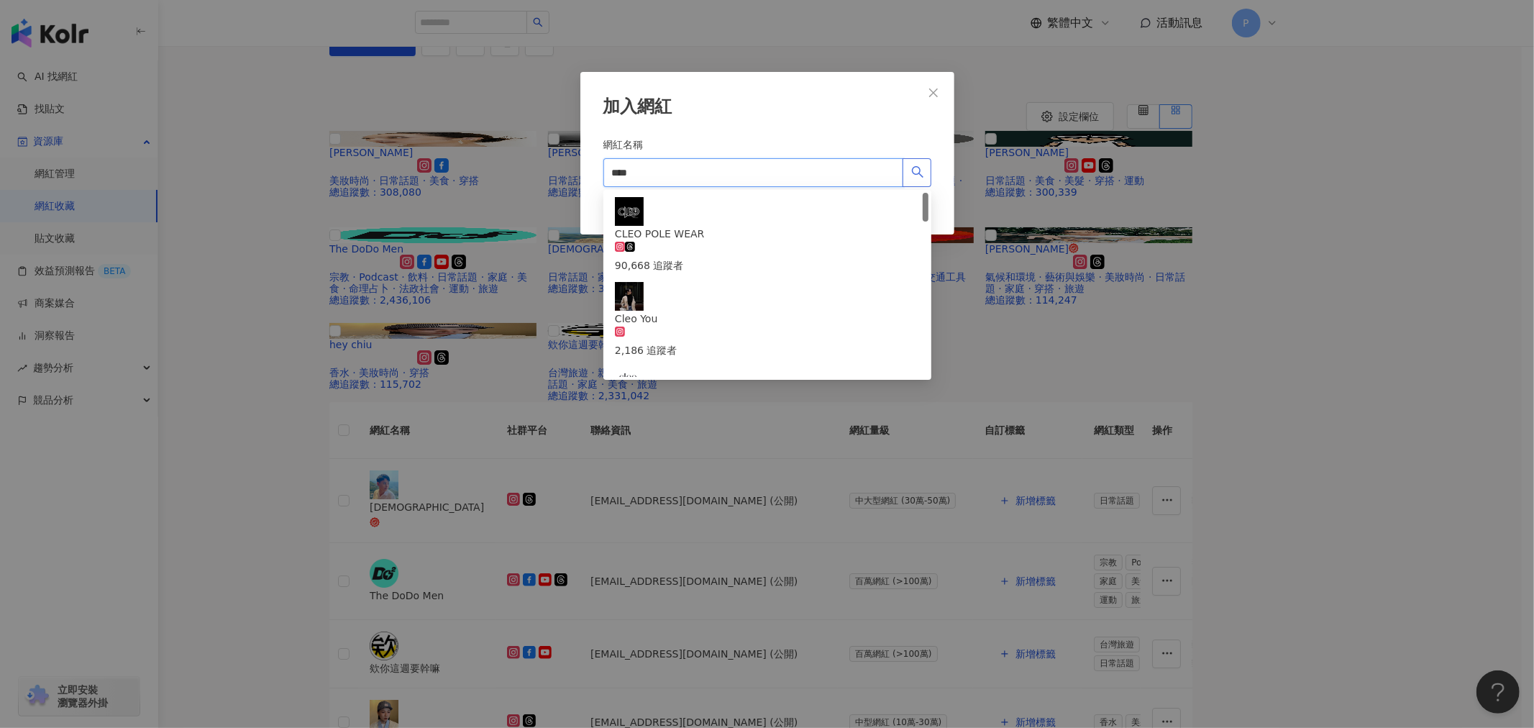
drag, startPoint x: 695, startPoint y: 169, endPoint x: 554, endPoint y: 165, distance: 140.2
click at [472, 161] on div "加入網紅 網紅名稱 **** Cancel 加入" at bounding box center [767, 364] width 1534 height 728
paste input "*****"
type input "*********"
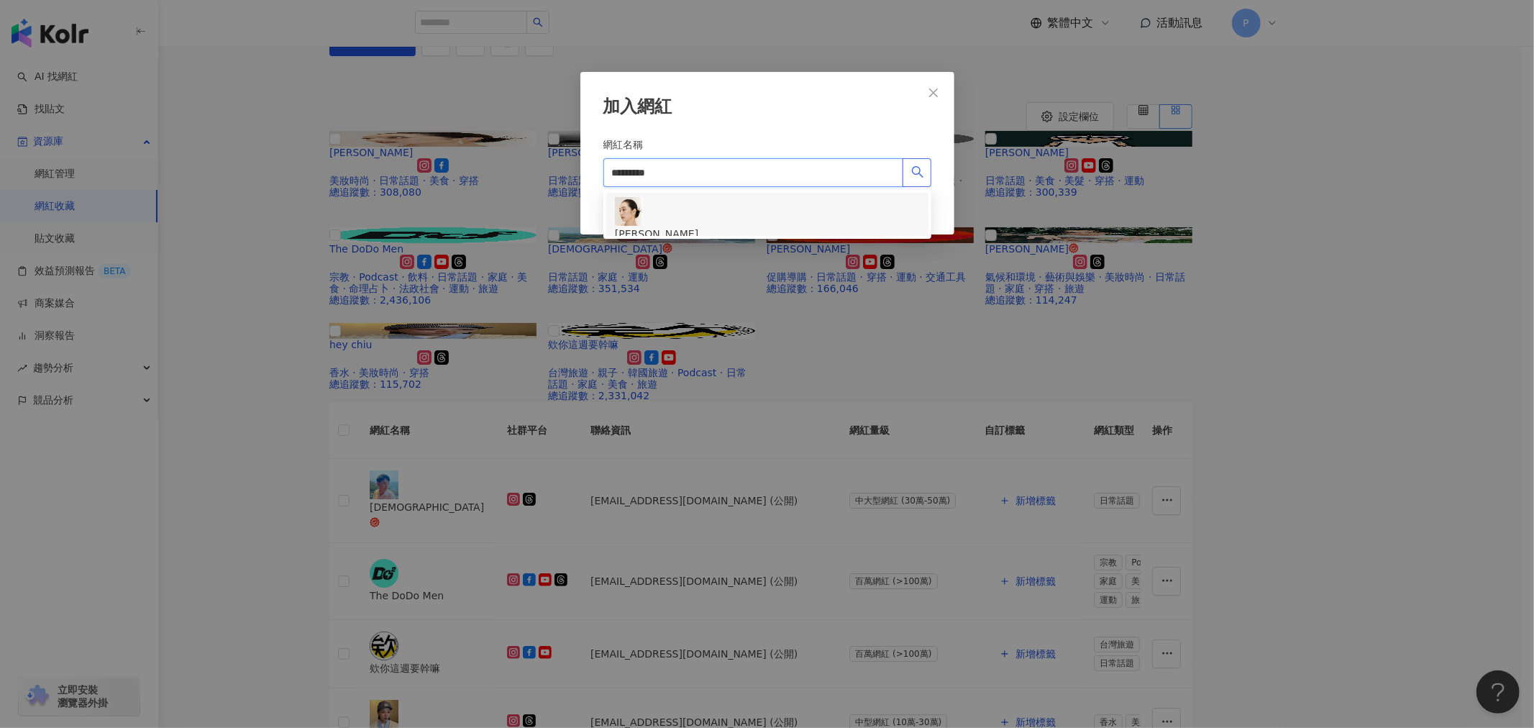
click at [742, 226] on span "簡婕" at bounding box center [767, 234] width 305 height 16
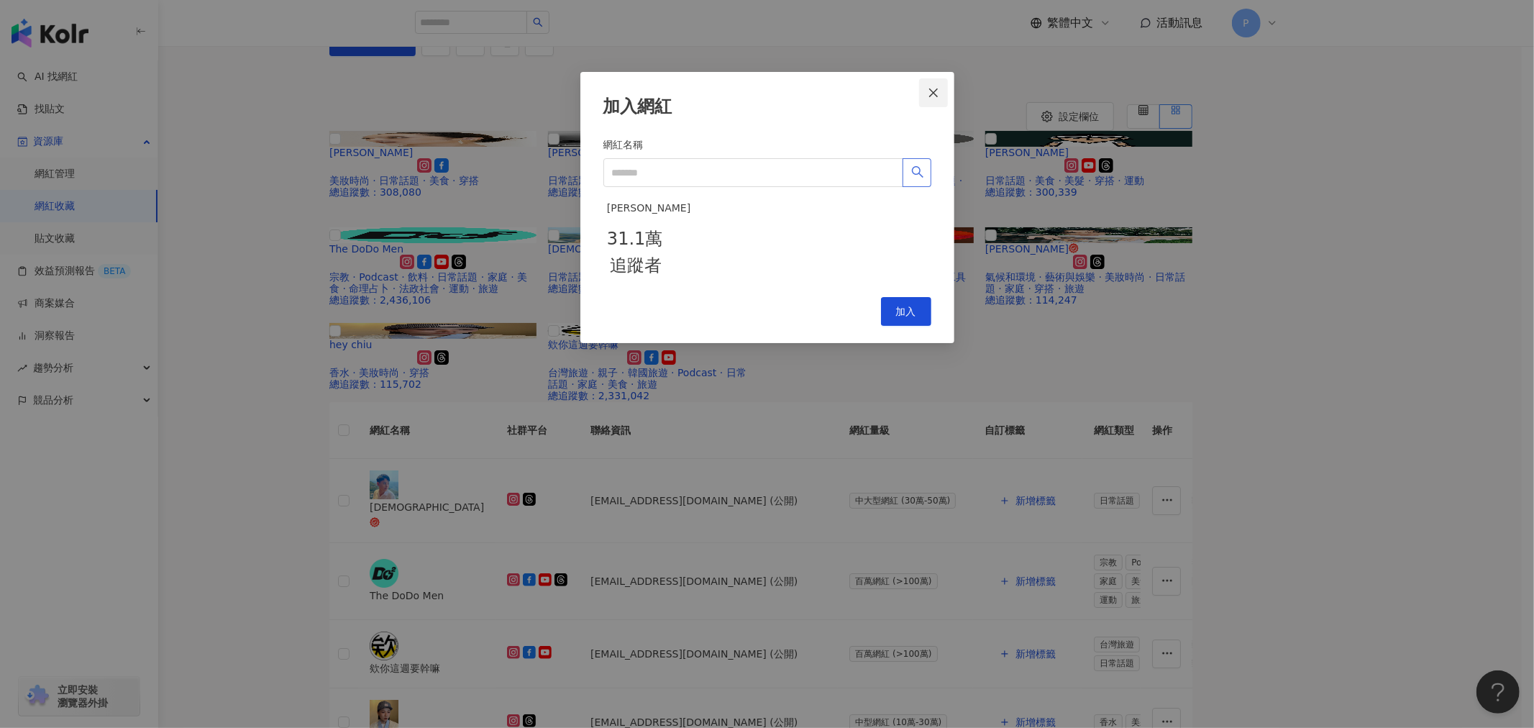
click at [933, 95] on icon "close" at bounding box center [933, 93] width 12 height 12
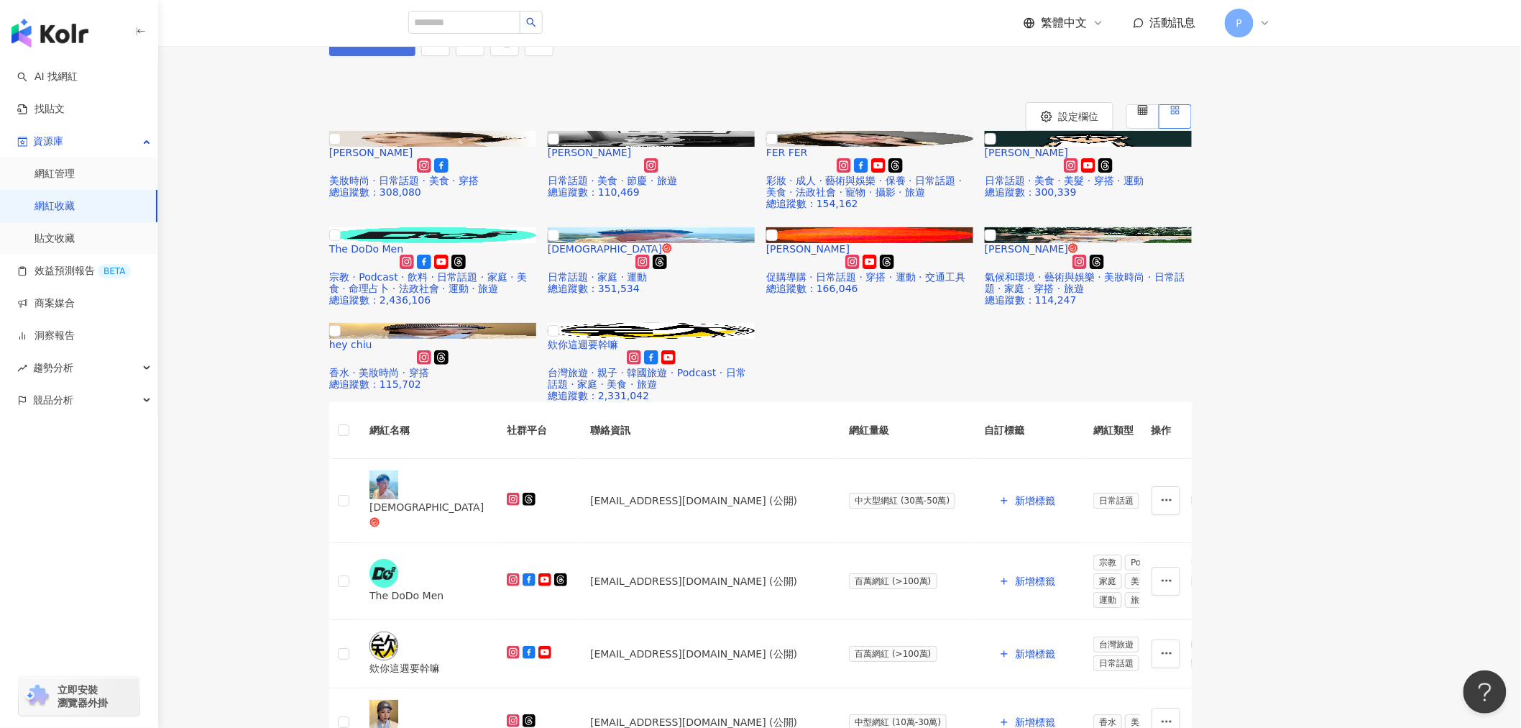
click at [400, 47] on span "加入網紅" at bounding box center [380, 42] width 40 height 12
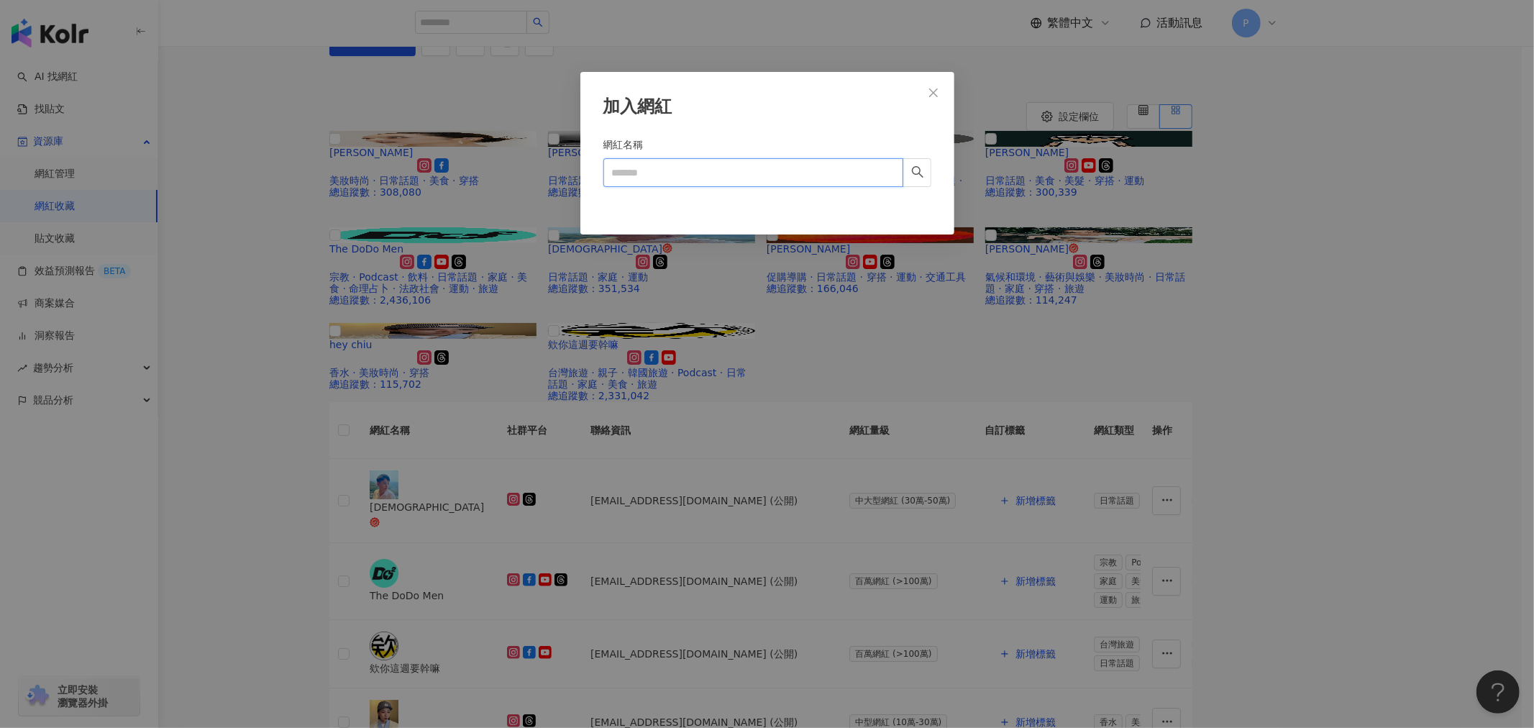
click at [712, 171] on input "網紅名稱" at bounding box center [753, 172] width 300 height 29
paste input "***"
type input "***"
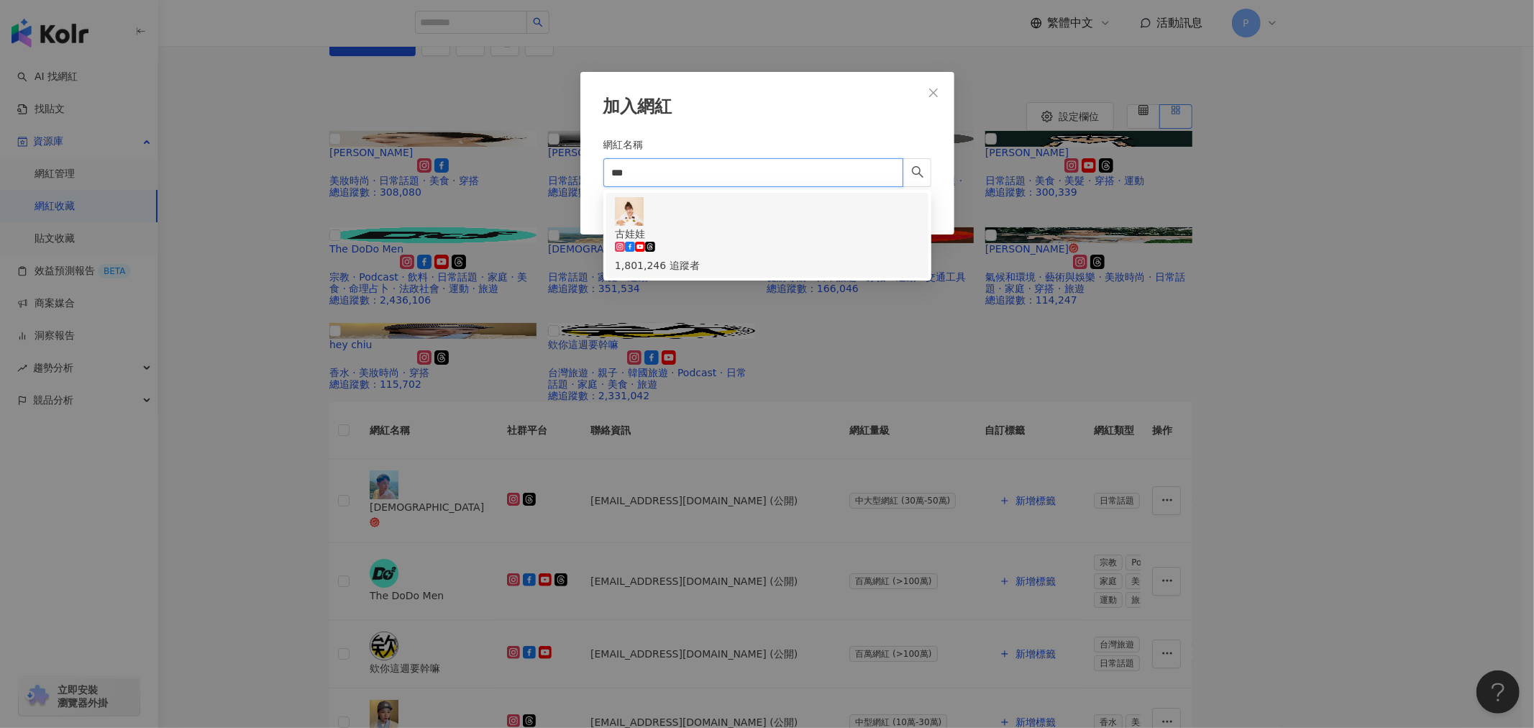
click at [814, 214] on div "古娃娃 1,801,246 追蹤者" at bounding box center [767, 235] width 305 height 76
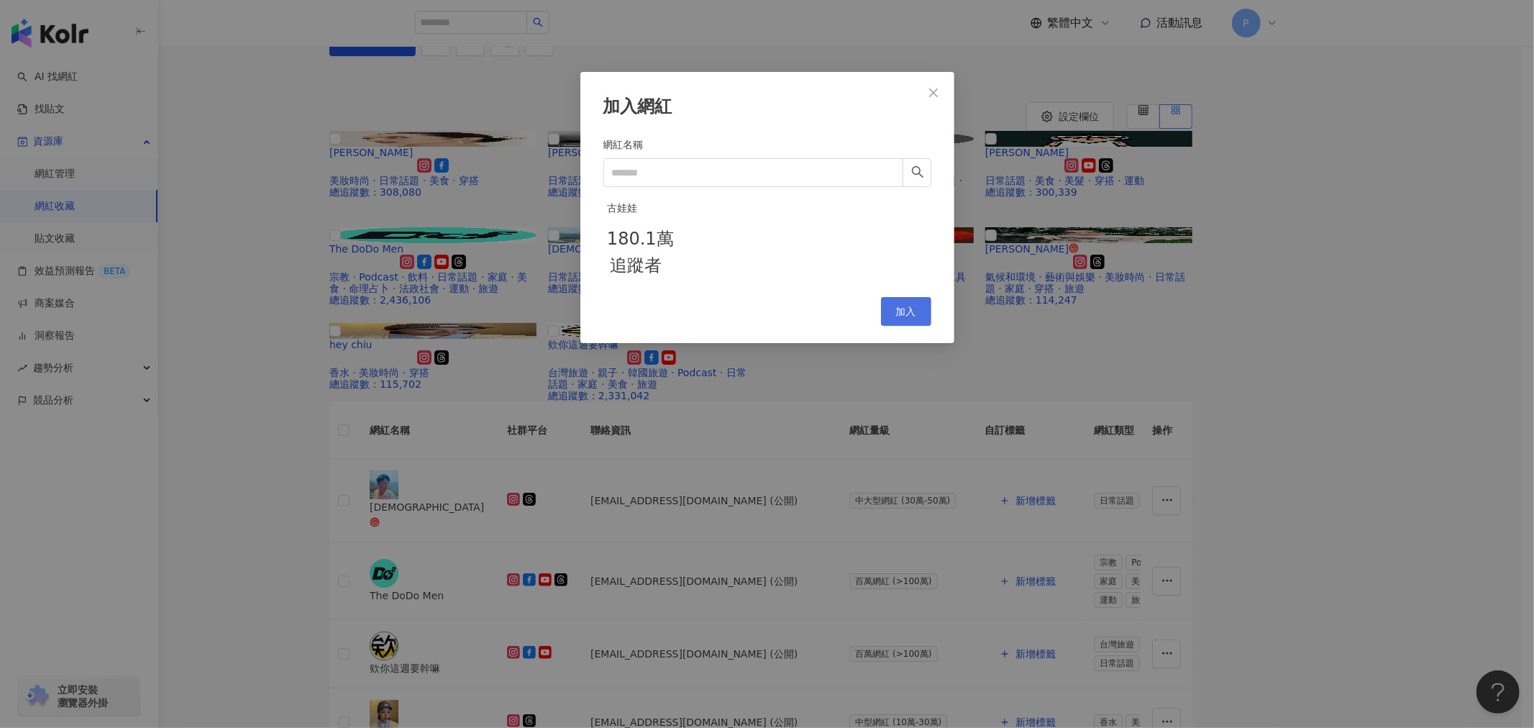
click at [909, 317] on span "加入" at bounding box center [906, 312] width 20 height 12
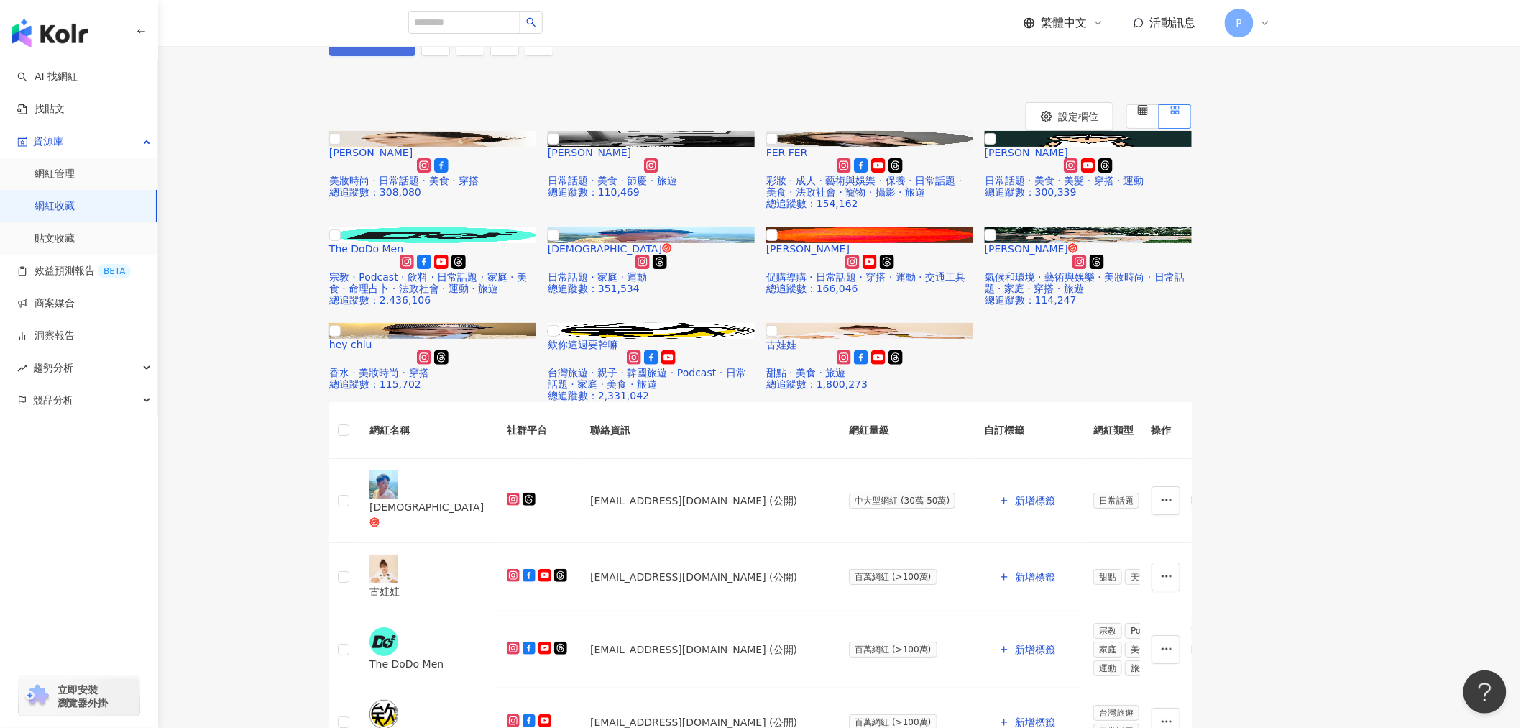
click at [416, 56] on button "加入網紅" at bounding box center [372, 41] width 86 height 29
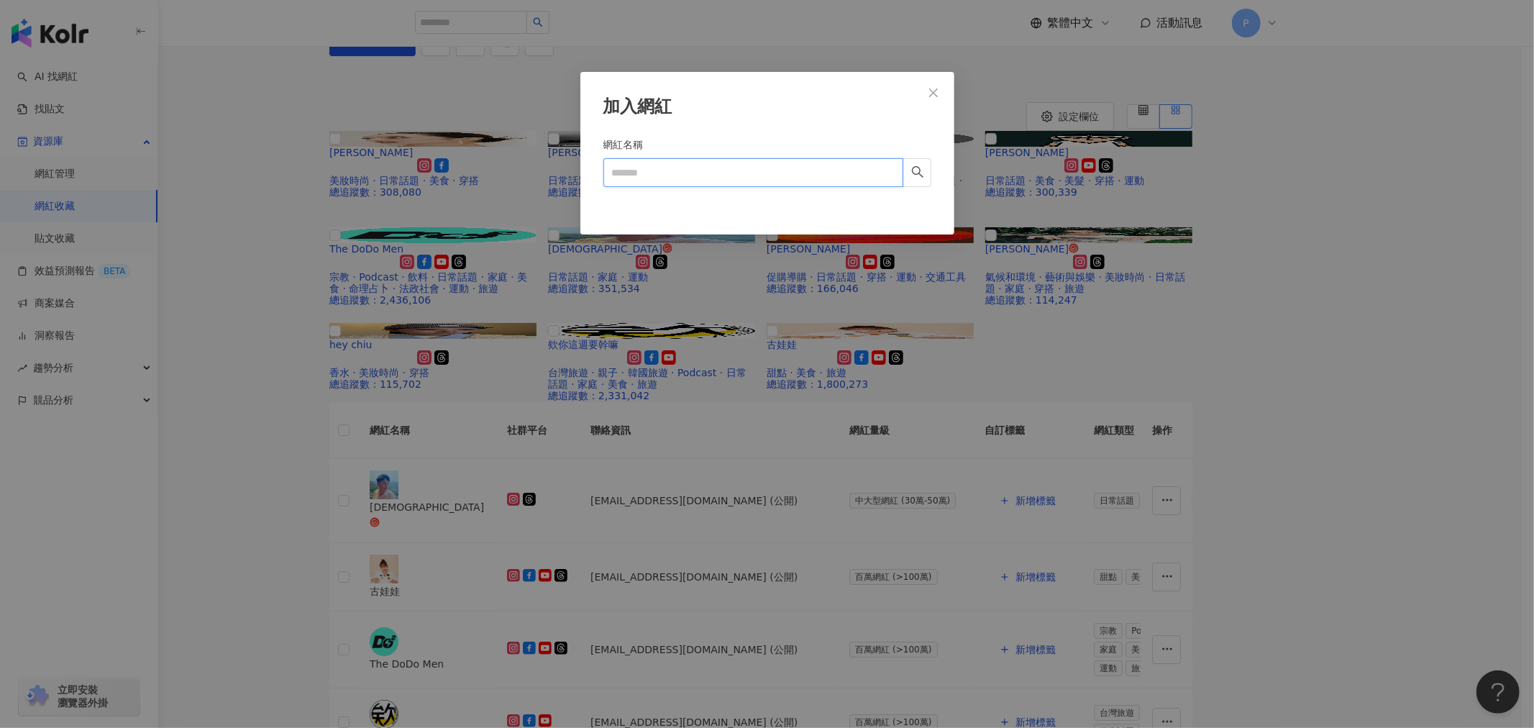
click at [655, 176] on input "網紅名稱" at bounding box center [753, 172] width 300 height 29
click at [655, 176] on input "*" at bounding box center [753, 172] width 300 height 29
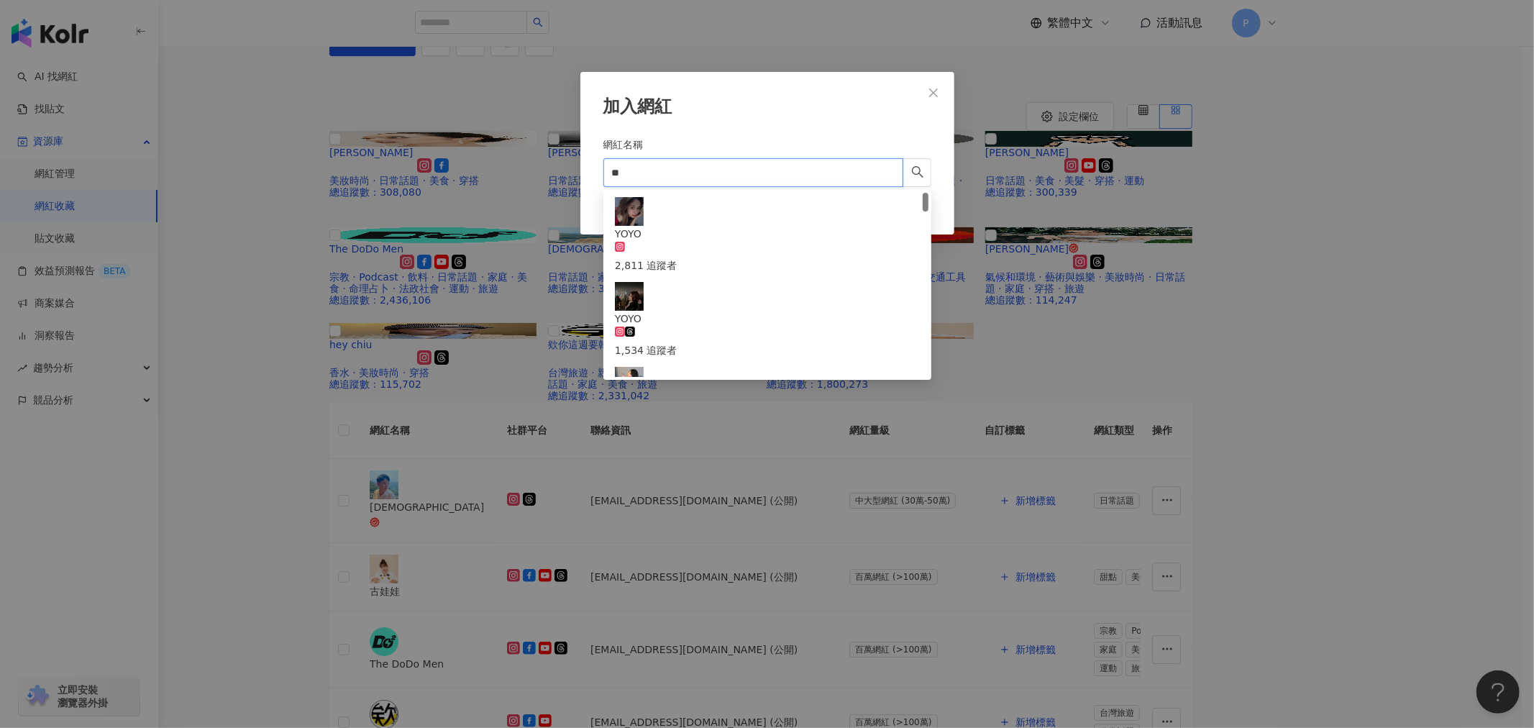
type input "*"
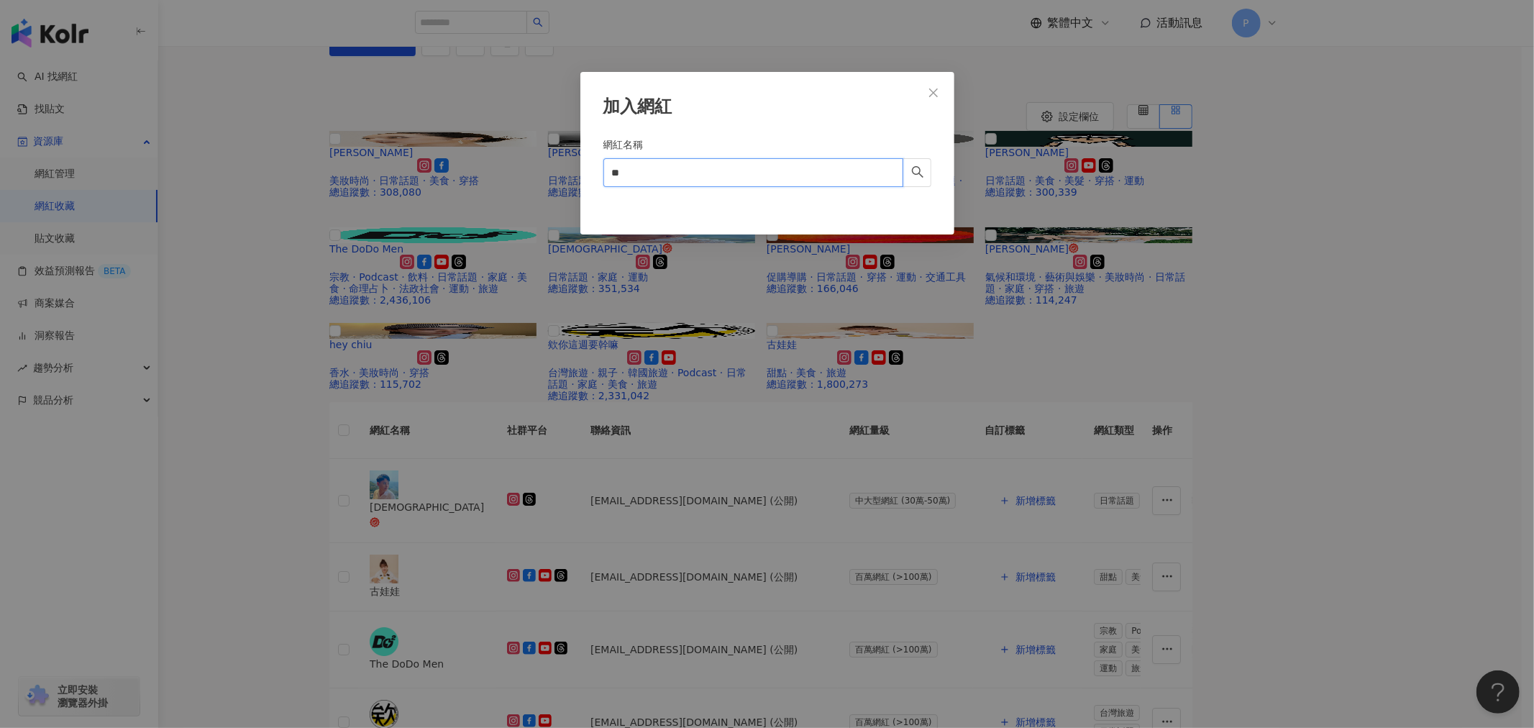
type input "**"
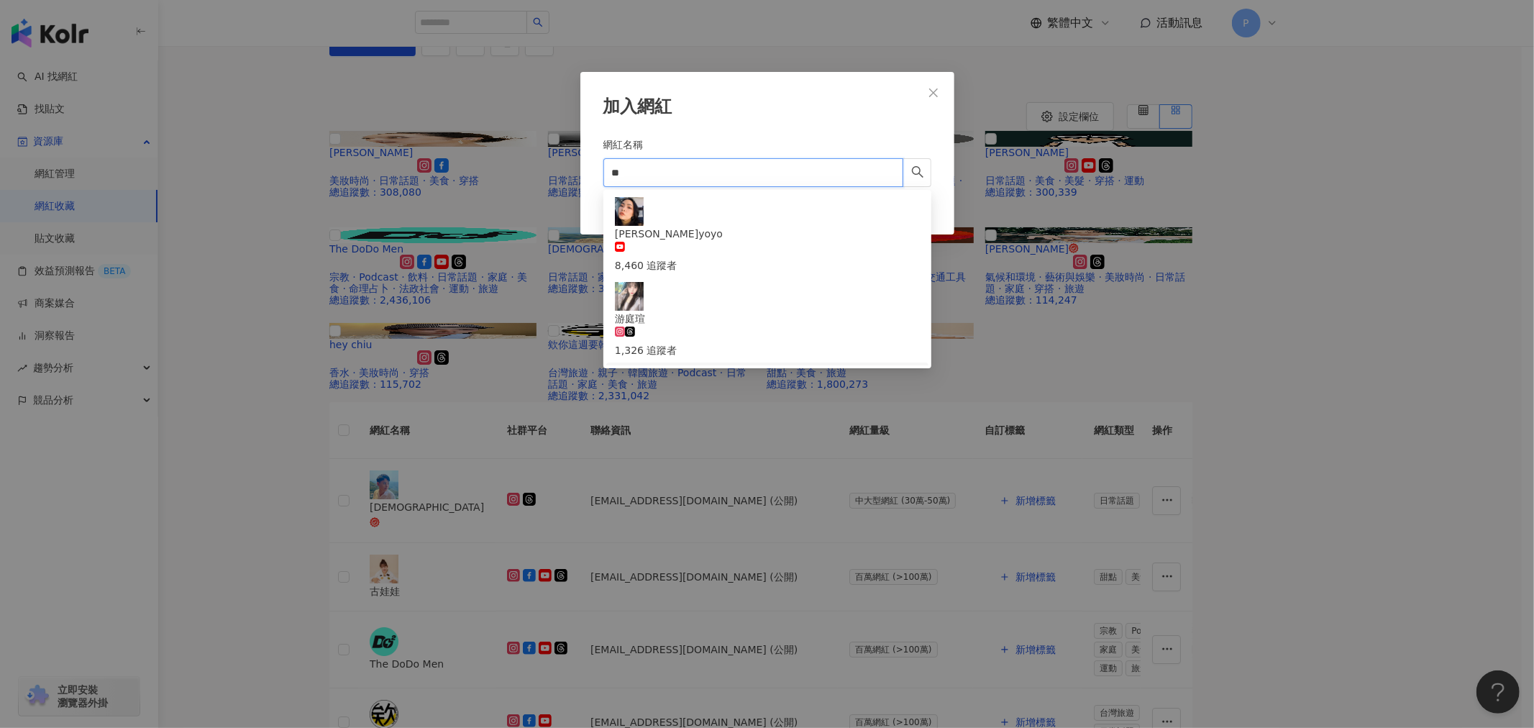
click at [729, 395] on span "游庭瑄" at bounding box center [767, 409] width 305 height 29
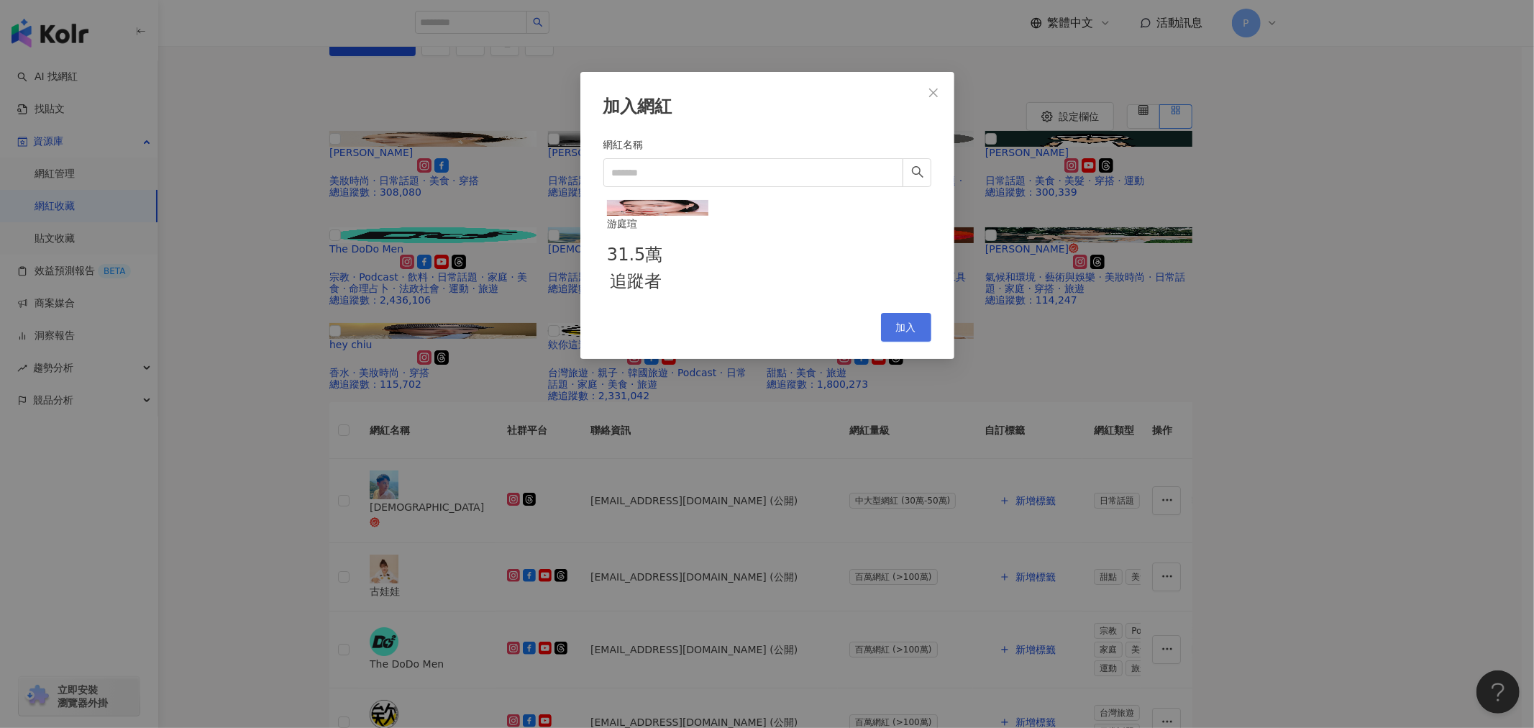
click at [901, 333] on span "加入" at bounding box center [906, 327] width 20 height 12
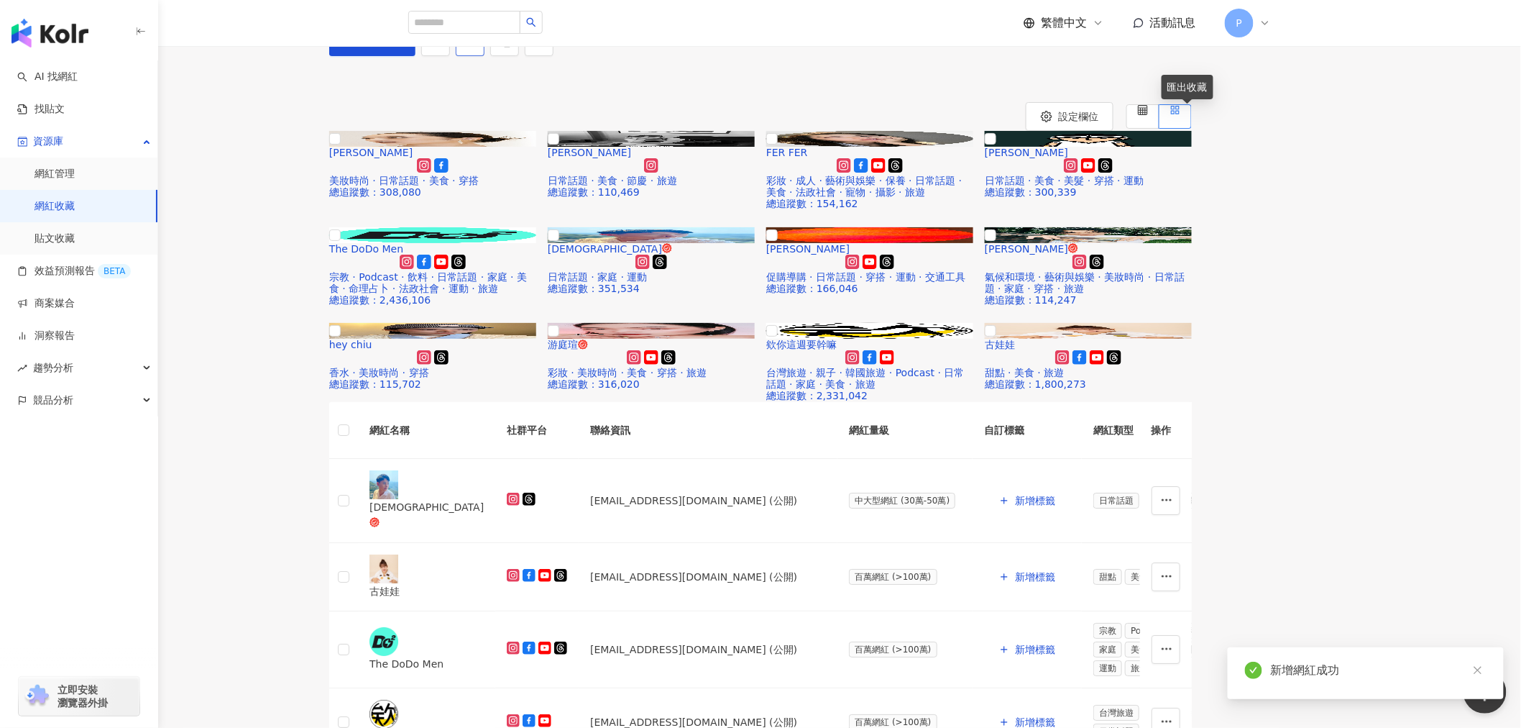
click at [477, 47] on icon "download" at bounding box center [470, 41] width 13 height 13
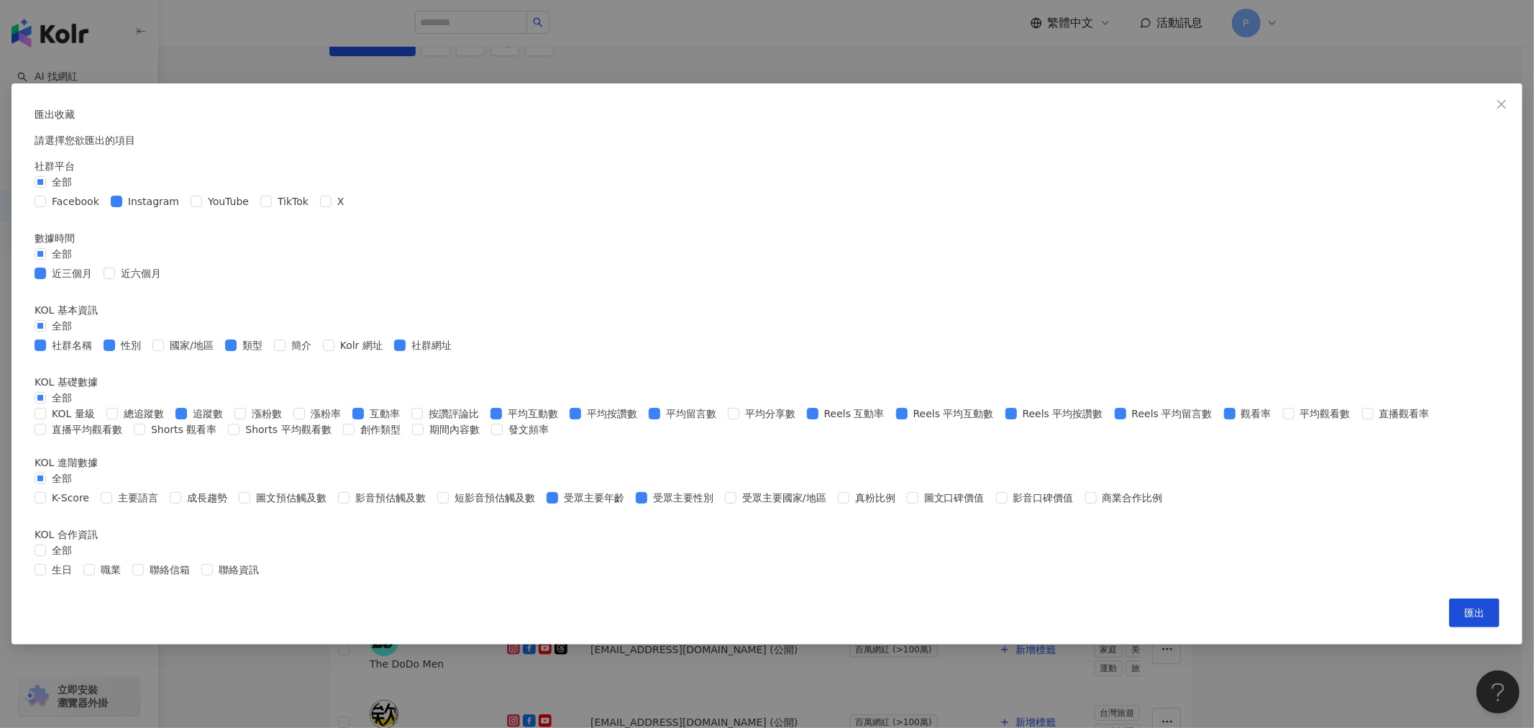
scroll to position [160, 0]
click at [98, 341] on span "社群名稱" at bounding box center [72, 345] width 52 height 16
click at [1126, 405] on span "Reels 平均留言數" at bounding box center [1172, 413] width 92 height 16
click at [1017, 405] on span "Reels 平均按讚數" at bounding box center [1063, 413] width 92 height 16
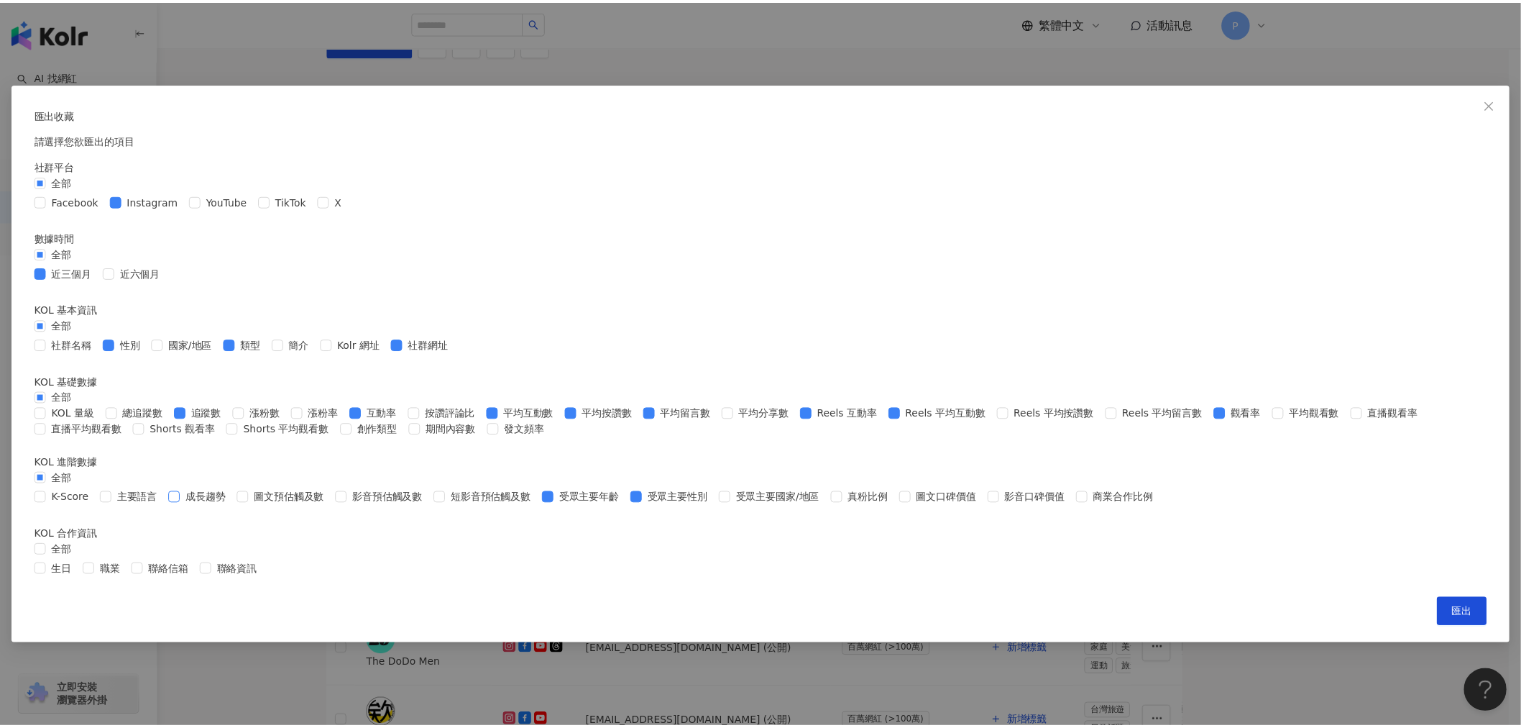
scroll to position [390, 0]
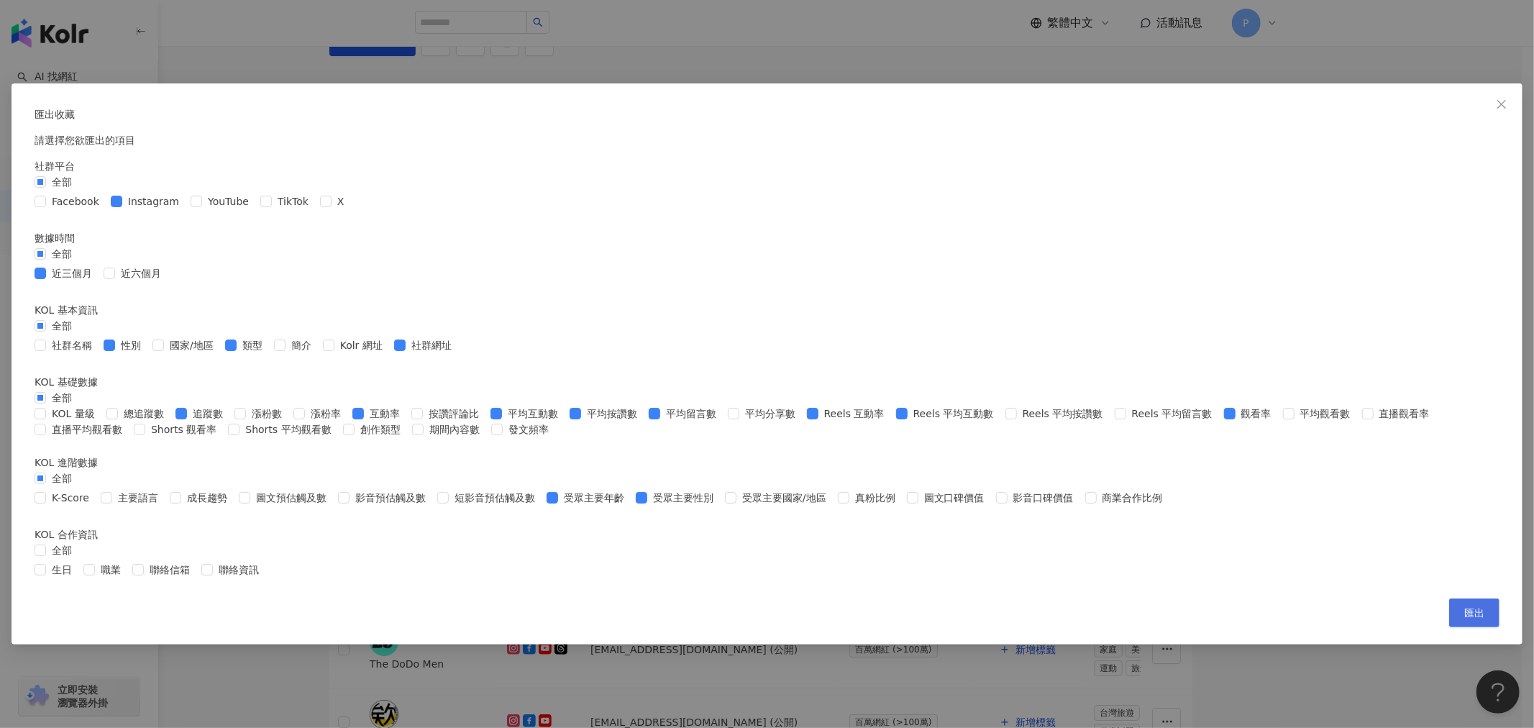
click at [1464, 618] on span "匯出" at bounding box center [1474, 613] width 20 height 12
click at [1317, 218] on div "匯出收藏 請選擇您欲匯出的項目 社群平台 全部 Facebook Instagram YouTube TikTok X 數據時間 全部 近三個月 近六個月 K…" at bounding box center [767, 364] width 1534 height 728
